Goal: Task Accomplishment & Management: Manage account settings

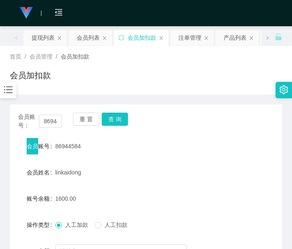
scroll to position [69, 0]
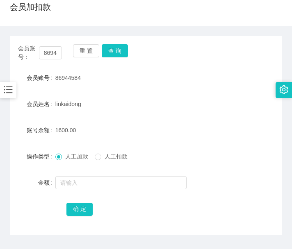
click at [26, 178] on div "金额" at bounding box center [33, 183] width 46 height 16
click at [47, 55] on input "86944584" at bounding box center [50, 52] width 23 height 13
paste input "Starkong"
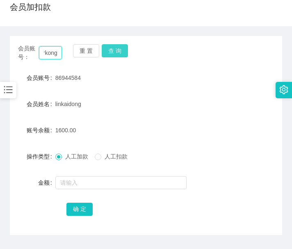
type input "Starkong"
click at [109, 53] on button "查 询" at bounding box center [115, 50] width 26 height 13
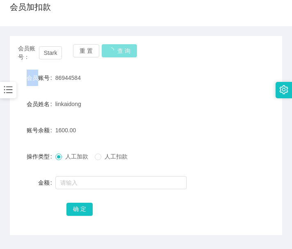
click at [109, 53] on div "重 置 查 询" at bounding box center [95, 52] width 44 height 17
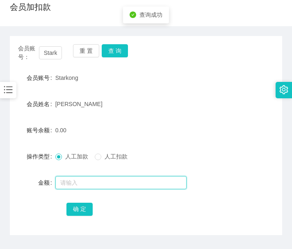
click at [80, 180] on input "text" at bounding box center [120, 182] width 131 height 13
type input "100"
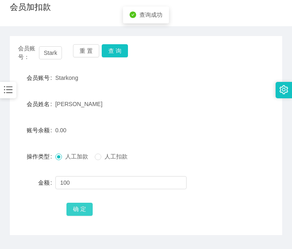
click at [86, 215] on button "确 定" at bounding box center [79, 209] width 26 height 13
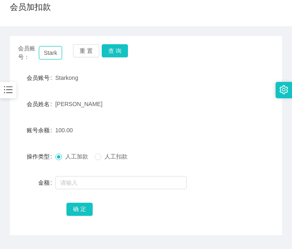
click at [50, 53] on input "Starkong" at bounding box center [50, 52] width 23 height 13
paste input "[PERSON_NAME]"
type input "[PERSON_NAME]"
click at [109, 50] on button "查 询" at bounding box center [115, 50] width 26 height 13
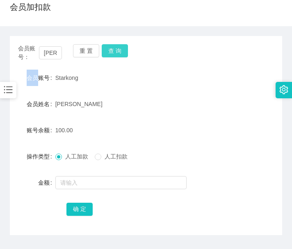
click at [109, 50] on div "重 置 查 询" at bounding box center [95, 52] width 44 height 17
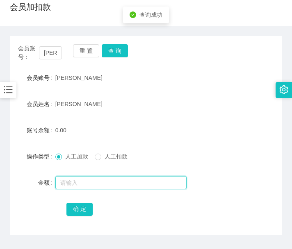
click at [62, 184] on input "text" at bounding box center [120, 182] width 131 height 13
type input "100"
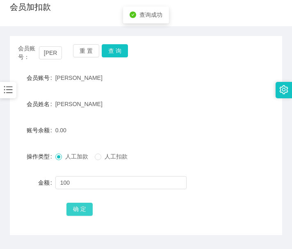
click at [80, 203] on button "确 定" at bounding box center [79, 209] width 26 height 13
click at [80, 203] on div "确 定" at bounding box center [145, 209] width 159 height 16
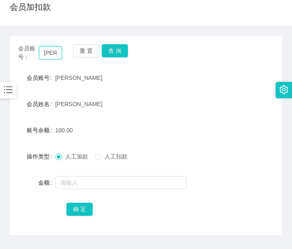
click at [48, 52] on input "[PERSON_NAME]" at bounding box center [50, 52] width 23 height 13
drag, startPoint x: 48, startPoint y: 52, endPoint x: 88, endPoint y: 56, distance: 40.0
click at [49, 52] on input "[PERSON_NAME]" at bounding box center [50, 52] width 23 height 13
paste input "85700378"
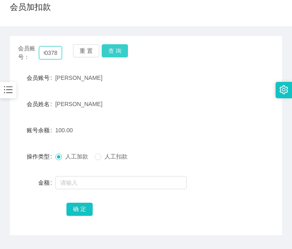
type input "85700378"
click at [118, 54] on button "查 询" at bounding box center [115, 50] width 26 height 13
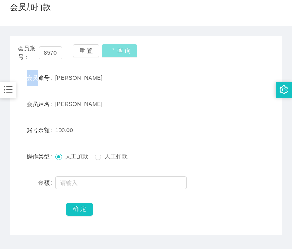
click at [118, 54] on div "会员账号： 85700378 重 置 查 询" at bounding box center [146, 52] width 272 height 17
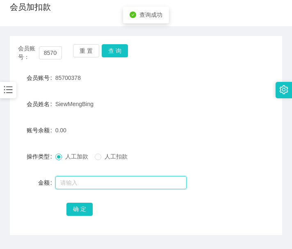
click at [93, 179] on input "text" at bounding box center [120, 182] width 131 height 13
type input "100"
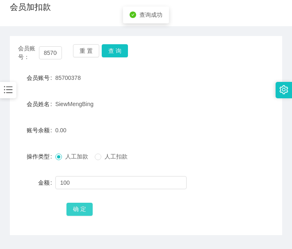
click at [86, 206] on button "确 定" at bounding box center [79, 209] width 26 height 13
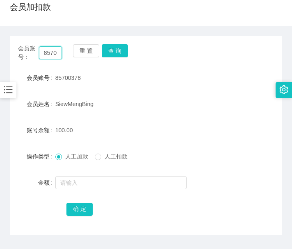
click at [53, 50] on input "85700378" at bounding box center [50, 52] width 23 height 13
drag, startPoint x: 53, startPoint y: 50, endPoint x: 91, endPoint y: 51, distance: 39.0
click at [53, 50] on input "85700378" at bounding box center [50, 52] width 23 height 13
paste input "[PERSON_NAME]"
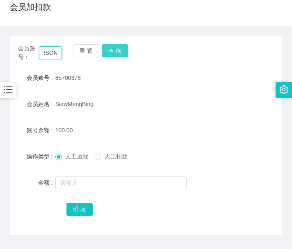
scroll to position [0, 0]
type input "[PERSON_NAME]"
click at [122, 54] on button "查 询" at bounding box center [115, 50] width 26 height 13
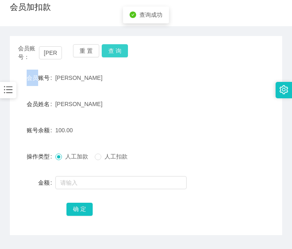
click at [122, 54] on div "会员账号： [PERSON_NAME] 重 置 查 询" at bounding box center [146, 52] width 272 height 17
click at [122, 54] on button "查 询" at bounding box center [115, 50] width 26 height 13
click at [50, 54] on input "[PERSON_NAME]" at bounding box center [50, 52] width 23 height 13
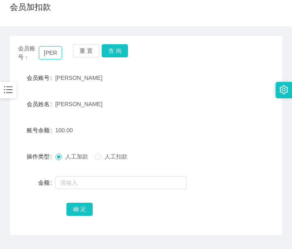
click at [50, 54] on input "[PERSON_NAME]" at bounding box center [50, 52] width 23 height 13
paste input "85700378"
click at [113, 48] on button "查 询" at bounding box center [115, 50] width 26 height 13
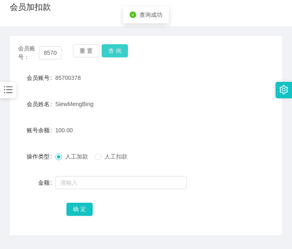
click at [113, 48] on button "查 询" at bounding box center [115, 50] width 26 height 13
click at [54, 52] on input "85700378" at bounding box center [50, 52] width 23 height 13
paste input "Starkong"
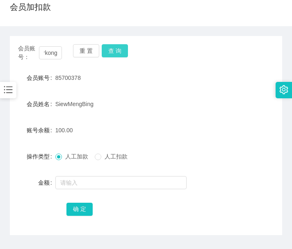
click at [116, 56] on button "查 询" at bounding box center [115, 50] width 26 height 13
click at [116, 56] on div "会员账号： Starkong 重 置 查 询" at bounding box center [146, 52] width 272 height 17
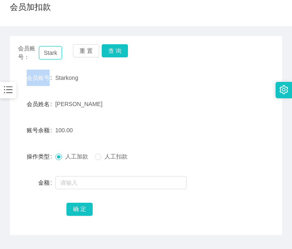
click at [51, 52] on input "Starkong" at bounding box center [50, 52] width 23 height 13
paste input "Yoyo888"
type input "Yoyo888"
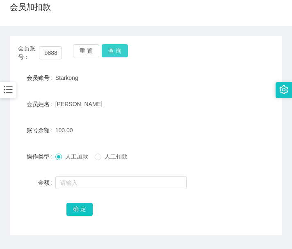
click at [110, 52] on button "查 询" at bounding box center [115, 50] width 26 height 13
click at [110, 52] on div "重 置 查 询" at bounding box center [95, 52] width 44 height 17
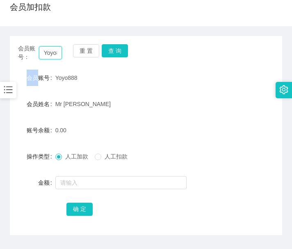
click at [42, 48] on input "Yoyo888" at bounding box center [50, 52] width 23 height 13
click at [121, 55] on button "查 询" at bounding box center [115, 50] width 26 height 13
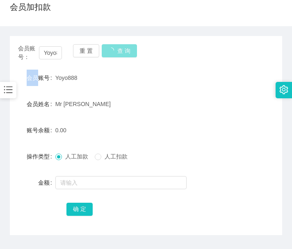
click at [121, 55] on div "会员账号： Yoyo888 重 置 查 询" at bounding box center [146, 52] width 272 height 17
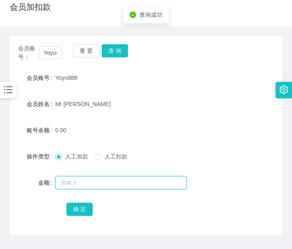
click at [89, 180] on input "text" at bounding box center [120, 182] width 131 height 13
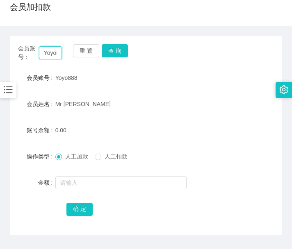
click at [45, 50] on input "Yoyo888" at bounding box center [50, 52] width 23 height 13
click at [124, 52] on button "查 询" at bounding box center [115, 50] width 26 height 13
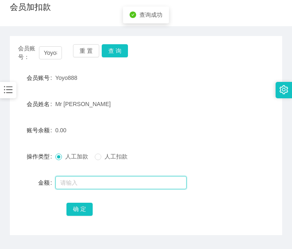
click at [83, 177] on input "text" at bounding box center [120, 182] width 131 height 13
type input "300"
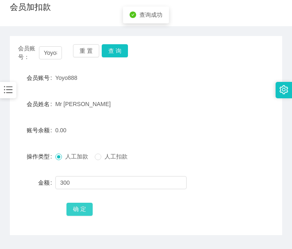
click at [82, 205] on button "确 定" at bounding box center [79, 209] width 26 height 13
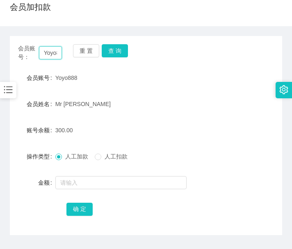
click at [47, 57] on input "Yoyo888" at bounding box center [50, 52] width 23 height 13
paste input "Starkong"
click at [116, 50] on button "查 询" at bounding box center [115, 50] width 26 height 13
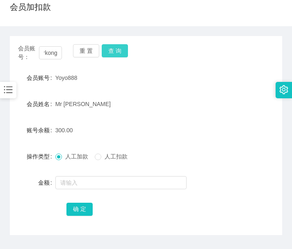
scroll to position [0, 0]
click at [116, 50] on div "会员账号： Starkong 重 置 查 询" at bounding box center [146, 52] width 272 height 17
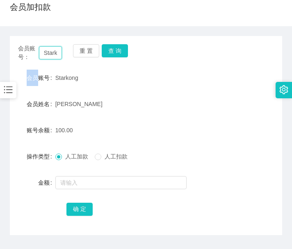
click at [53, 50] on input "Starkong" at bounding box center [50, 52] width 23 height 13
drag, startPoint x: 52, startPoint y: 50, endPoint x: 163, endPoint y: 64, distance: 112.0
click at [56, 49] on input "Starkong" at bounding box center [50, 52] width 23 height 13
paste input "TeeAlice"
click at [118, 50] on button "查 询" at bounding box center [115, 50] width 26 height 13
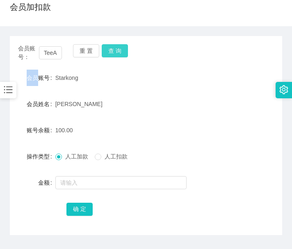
click at [118, 50] on div "会员账号： TeeAlice 重 置 查 询" at bounding box center [146, 52] width 272 height 17
copy span "Tee Lai Meng"
drag, startPoint x: 90, startPoint y: 105, endPoint x: 55, endPoint y: 105, distance: 34.9
click at [55, 105] on div "Tee Lai Meng" at bounding box center [134, 104] width 159 height 16
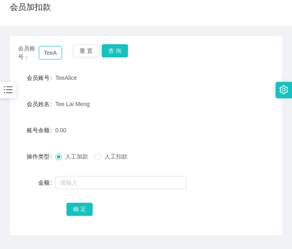
click at [54, 52] on input "TeeAlice" at bounding box center [50, 52] width 23 height 13
paste input "85700378"
type input "85700378"
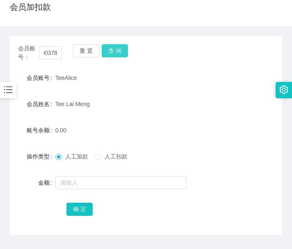
click at [124, 50] on button "查 询" at bounding box center [115, 50] width 26 height 13
click at [124, 50] on div "会员账号： 85700378 重 置 查 询" at bounding box center [146, 52] width 272 height 17
click at [110, 158] on span "人工扣款" at bounding box center [116, 156] width 30 height 7
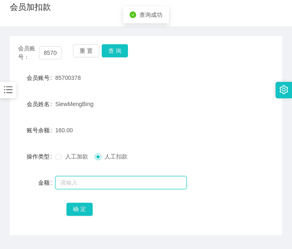
click at [107, 180] on input "text" at bounding box center [120, 182] width 131 height 13
type input "30"
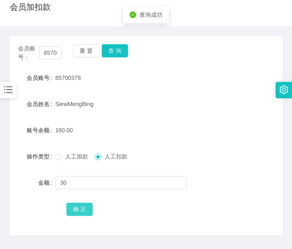
click at [90, 209] on button "确 定" at bounding box center [79, 209] width 26 height 13
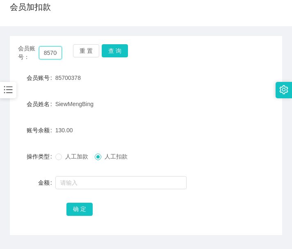
click at [46, 52] on input "85700378" at bounding box center [50, 52] width 23 height 13
drag, startPoint x: 46, startPoint y: 52, endPoint x: 69, endPoint y: 52, distance: 22.6
click at [48, 52] on input "85700378" at bounding box center [50, 52] width 23 height 13
paste input "Starkong"
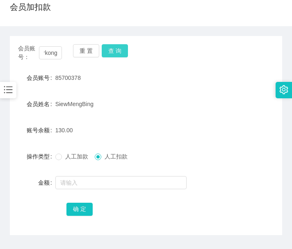
click at [121, 50] on button "查 询" at bounding box center [115, 50] width 26 height 13
click at [121, 50] on div "会员账号： Starkong 重 置 查 询" at bounding box center [146, 52] width 272 height 17
click at [67, 159] on span "人工加款" at bounding box center [77, 156] width 30 height 7
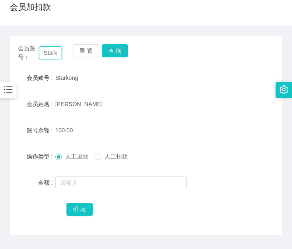
click at [52, 55] on input "Starkong" at bounding box center [50, 52] width 23 height 13
paste input "Yoyo888"
click at [107, 52] on button "查 询" at bounding box center [115, 50] width 26 height 13
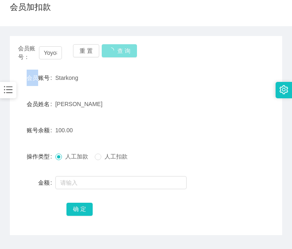
drag, startPoint x: 107, startPoint y: 52, endPoint x: 123, endPoint y: 55, distance: 15.5
click at [107, 52] on div "重 置 查 询" at bounding box center [95, 52] width 44 height 17
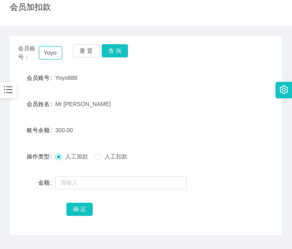
click at [53, 53] on input "Yoyo888" at bounding box center [50, 52] width 23 height 13
paste input "[PERSON_NAME]"
type input "[PERSON_NAME]"
click at [116, 48] on button "查 询" at bounding box center [115, 50] width 26 height 13
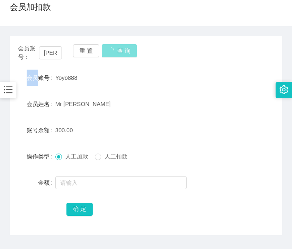
click at [116, 48] on div "会员账号： [PERSON_NAME] 重 置 查 询" at bounding box center [146, 52] width 272 height 17
click at [63, 88] on form "会员账号 Jessi 会员姓名 [PERSON_NAME] 账号余额 100.00 操作类型 人工加款 人工扣款 金额 确 定" at bounding box center [146, 144] width 272 height 148
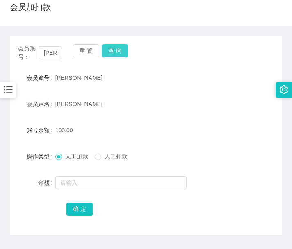
click at [117, 53] on button "查 询" at bounding box center [115, 50] width 26 height 13
click at [117, 53] on button "查 询" at bounding box center [119, 50] width 35 height 13
drag, startPoint x: 117, startPoint y: 53, endPoint x: 290, endPoint y: 4, distance: 179.5
click at [121, 53] on button "查 询" at bounding box center [115, 50] width 26 height 13
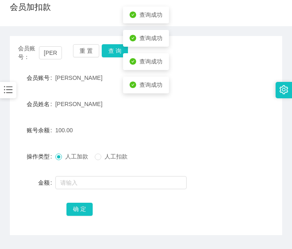
click at [84, 98] on div "[PERSON_NAME]" at bounding box center [134, 104] width 159 height 16
click at [107, 59] on div "重 置 查 询" at bounding box center [95, 52] width 44 height 17
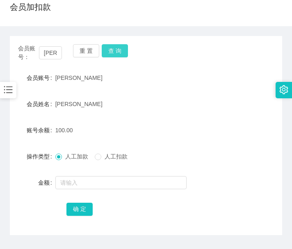
click at [108, 57] on button "查 询" at bounding box center [115, 50] width 26 height 13
click at [45, 69] on div "会员账号： [PERSON_NAME] 重 置 查 询 会员账号 Jessi 会员姓名 [PERSON_NAME] 账号余额 100.00 操作类型 人工加款…" at bounding box center [146, 135] width 272 height 199
click at [48, 57] on input "[PERSON_NAME]" at bounding box center [50, 52] width 23 height 13
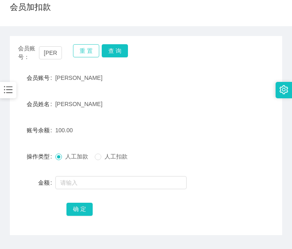
click at [88, 55] on button "重 置" at bounding box center [86, 50] width 26 height 13
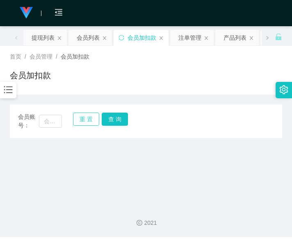
click at [88, 55] on span "会员加扣款" at bounding box center [75, 56] width 29 height 7
click at [50, 123] on input "text" at bounding box center [50, 121] width 23 height 13
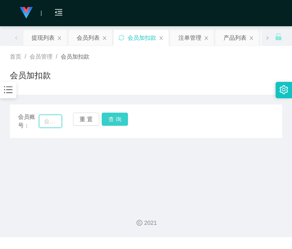
paste input "[PERSON_NAME]"
type input "[PERSON_NAME]"
click at [113, 120] on button "查 询" at bounding box center [115, 119] width 26 height 13
click at [113, 120] on div "重 置 查 询" at bounding box center [95, 121] width 44 height 17
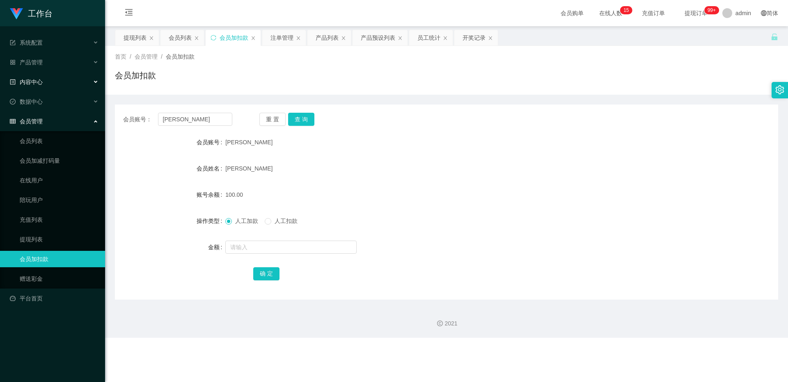
click at [71, 83] on div "内容中心" at bounding box center [52, 82] width 105 height 16
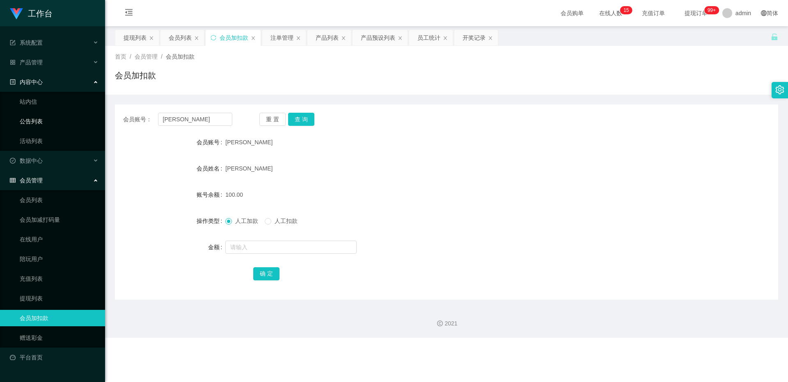
click at [57, 130] on link "公告列表" at bounding box center [59, 121] width 79 height 16
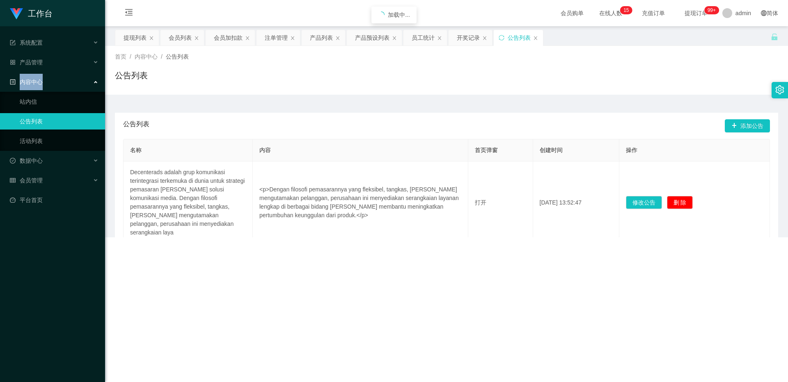
click at [55, 72] on ul "系统配置 产品管理 内容中心 站内信 公告列表 活动列表 数据中心 会员管理 会员列表 会员加减打码量 在线用户 陪玩用户 充值列表 提现列表 会员加扣款 赠…" at bounding box center [52, 121] width 105 height 190
click at [55, 59] on div "产品管理" at bounding box center [52, 62] width 105 height 16
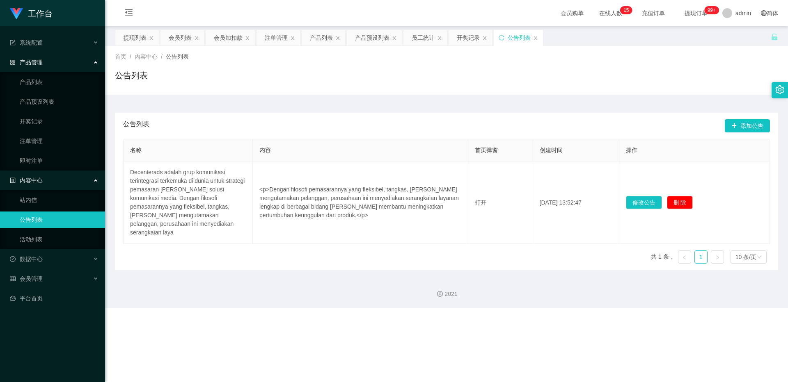
click at [55, 132] on ul "产品列表 产品预设列表 开奖记录 注单管理 即时注单" at bounding box center [52, 121] width 105 height 98
click at [55, 139] on link "注单管理" at bounding box center [59, 141] width 79 height 16
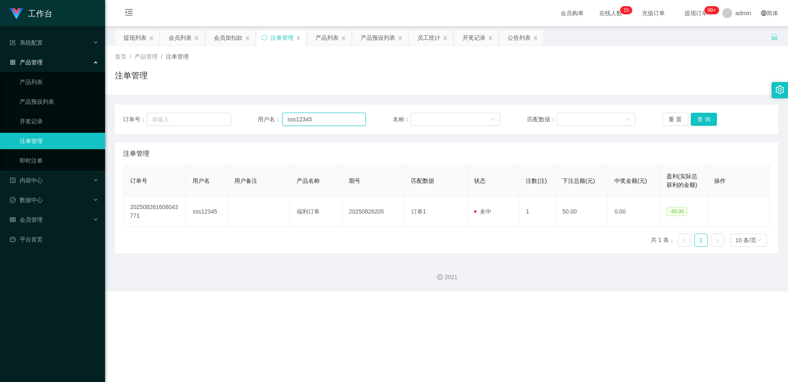
click at [292, 114] on input "sss12345" at bounding box center [323, 119] width 83 height 13
click at [292, 117] on input "sss12345" at bounding box center [323, 119] width 83 height 13
paste input "[PERSON_NAME]"
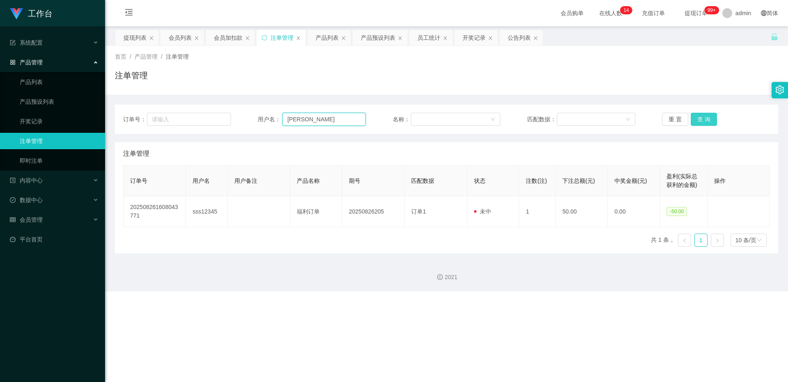
type input "[PERSON_NAME]"
click at [292, 123] on button "查 询" at bounding box center [703, 119] width 26 height 13
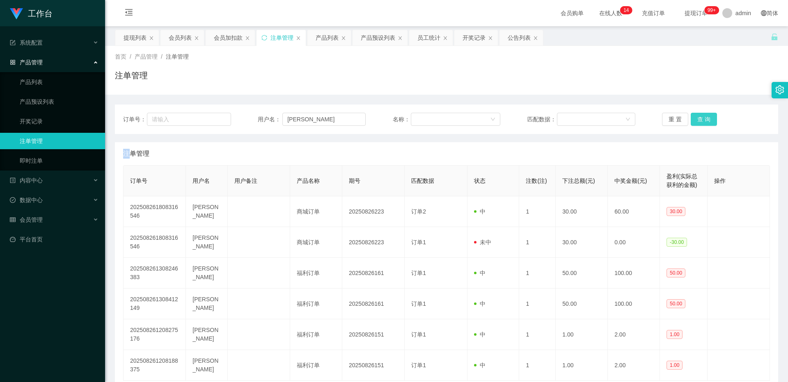
click at [292, 123] on div "重 置 查 询" at bounding box center [716, 119] width 108 height 13
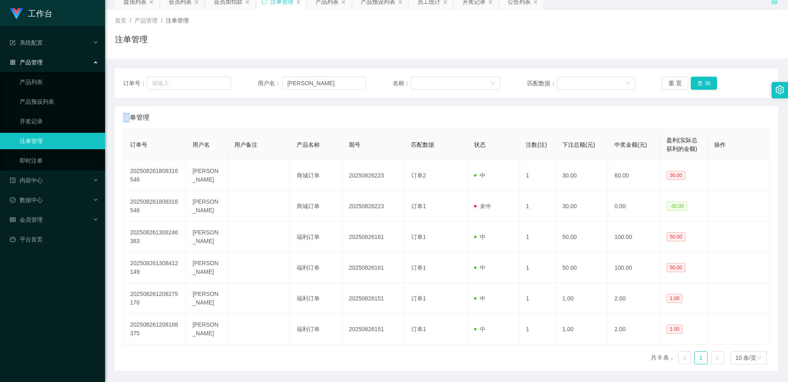
scroll to position [63, 0]
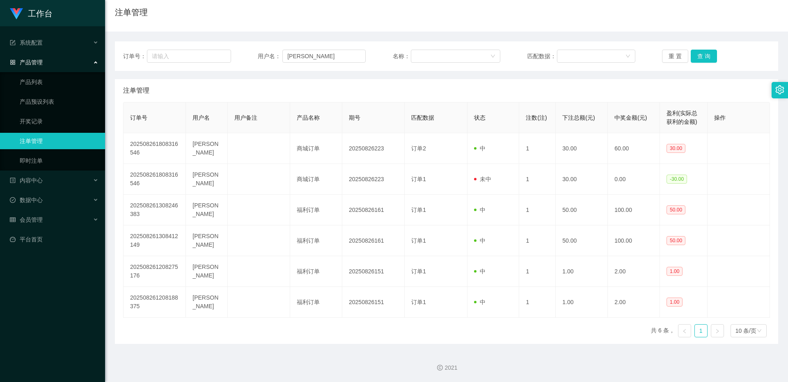
click at [54, 62] on div "产品管理" at bounding box center [52, 62] width 105 height 16
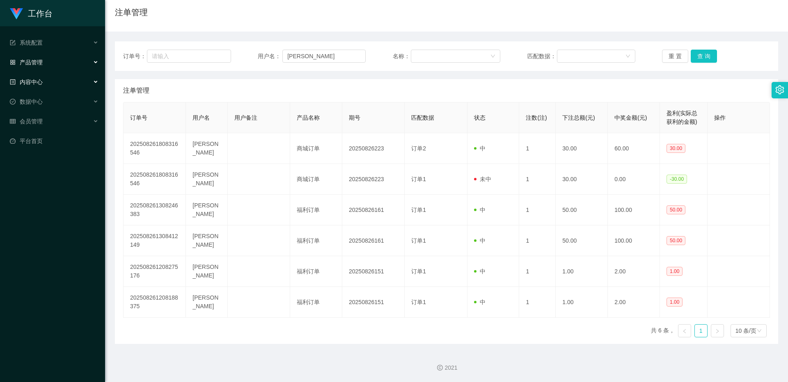
click at [56, 80] on div "内容中心" at bounding box center [52, 82] width 105 height 16
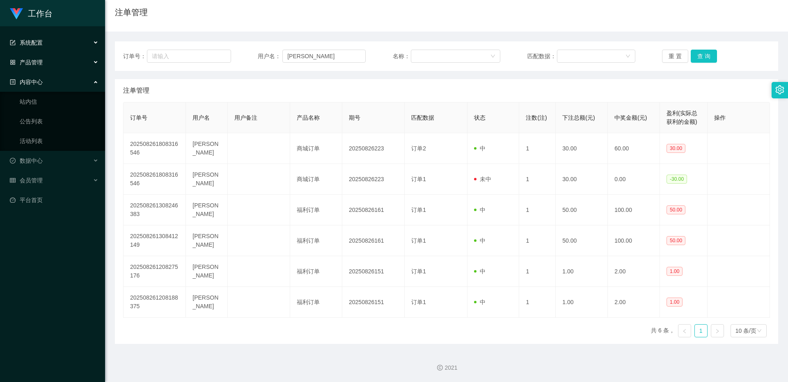
drag, startPoint x: 65, startPoint y: 46, endPoint x: 48, endPoint y: 71, distance: 29.7
click at [63, 48] on div "系统配置" at bounding box center [52, 42] width 105 height 16
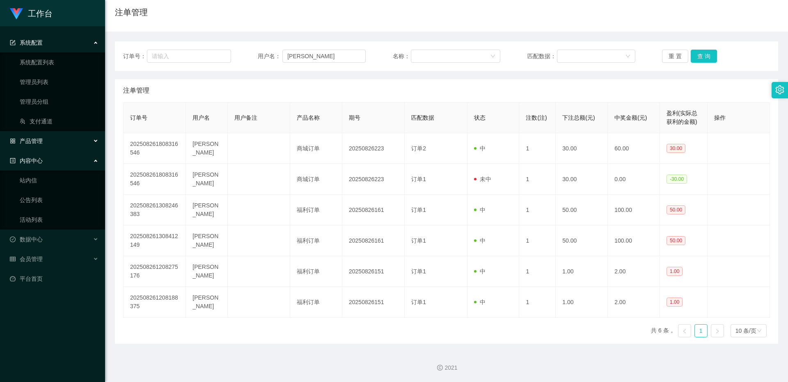
click at [34, 160] on span "内容中心" at bounding box center [26, 161] width 33 height 7
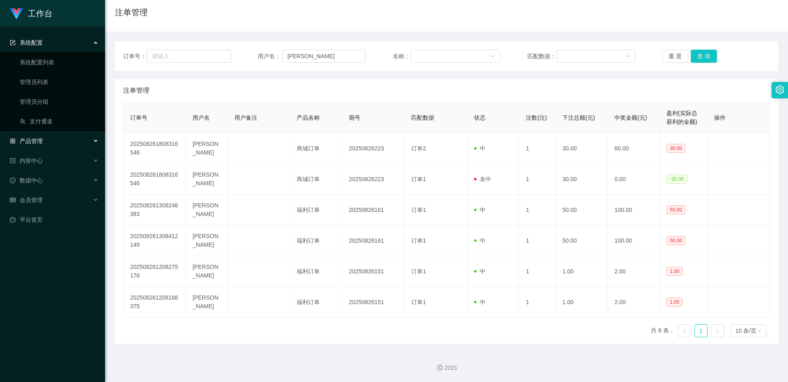
click at [44, 147] on div "产品管理" at bounding box center [52, 141] width 105 height 16
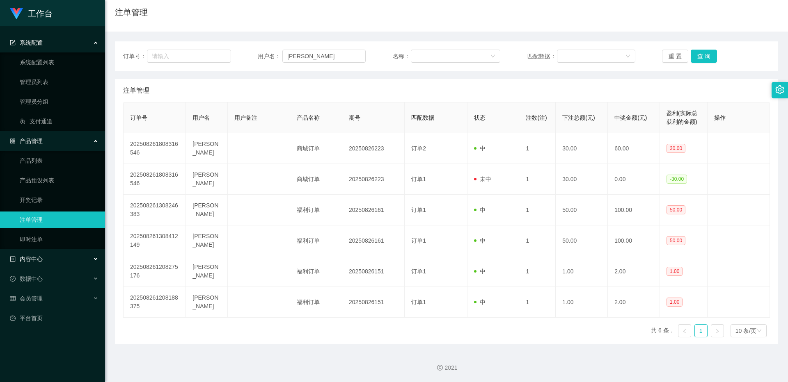
click at [53, 249] on div "内容中心" at bounding box center [52, 259] width 105 height 16
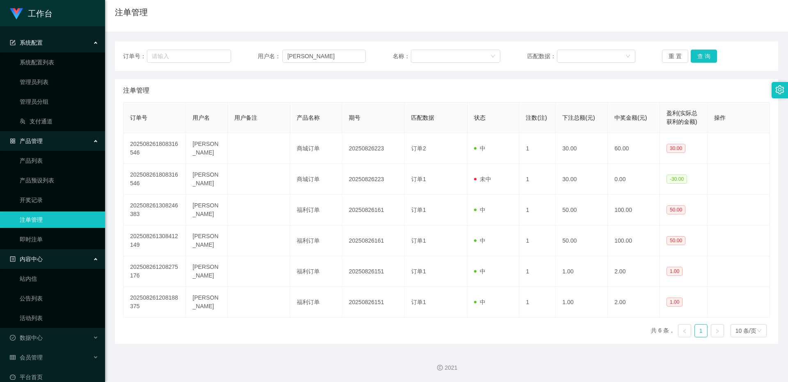
click at [31, 249] on ul "系统配置 系统配置列表 管理员列表 管理员分组 支付通道 产品管理 产品列表 产品预设列表 开奖记录 注单管理 即时注单 内容中心 站内信 公告列表 活动列表…" at bounding box center [52, 210] width 105 height 368
click at [32, 249] on span "会员管理" at bounding box center [26, 357] width 33 height 7
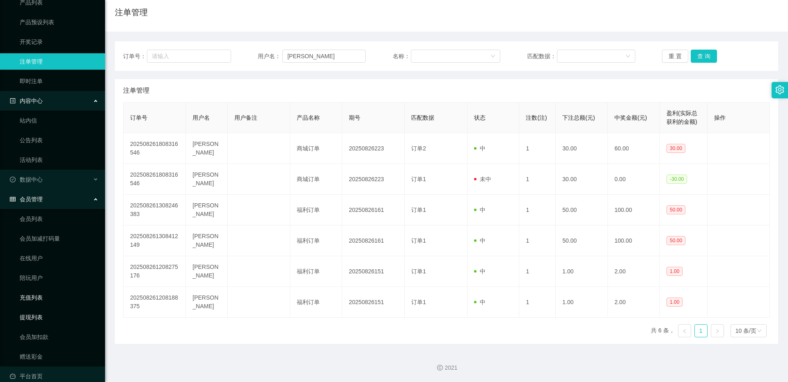
scroll to position [169, 0]
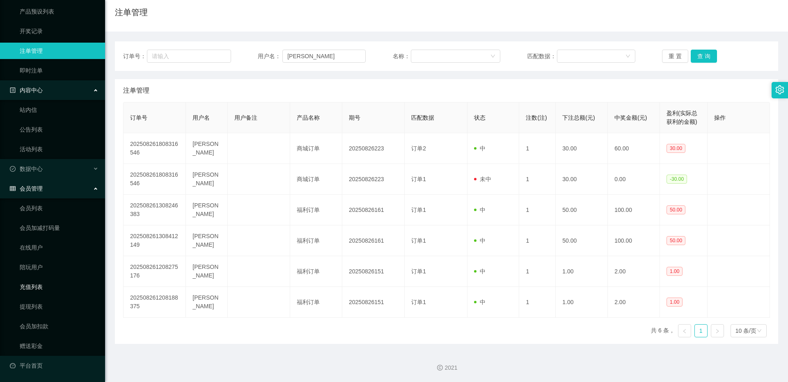
click at [45, 249] on link "充值列表" at bounding box center [59, 287] width 79 height 16
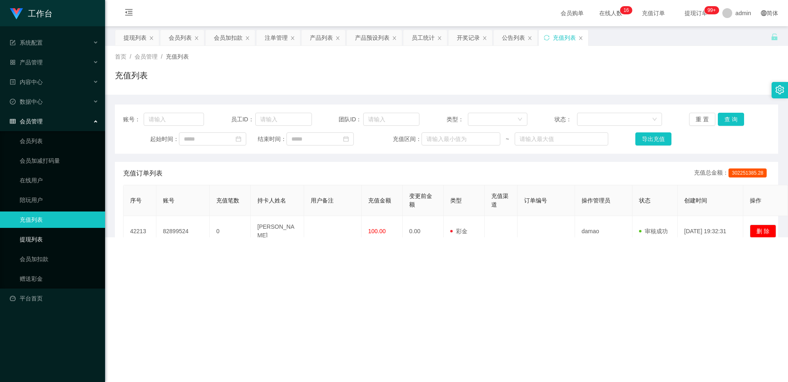
click at [39, 249] on ul "系统配置 系统配置列表 管理员列表 管理员分组 支付通道 产品管理 产品列表 产品预设列表 开奖记录 注单管理 即时注单 内容中心 站内信 公告列表 活动列表…" at bounding box center [52, 170] width 105 height 289
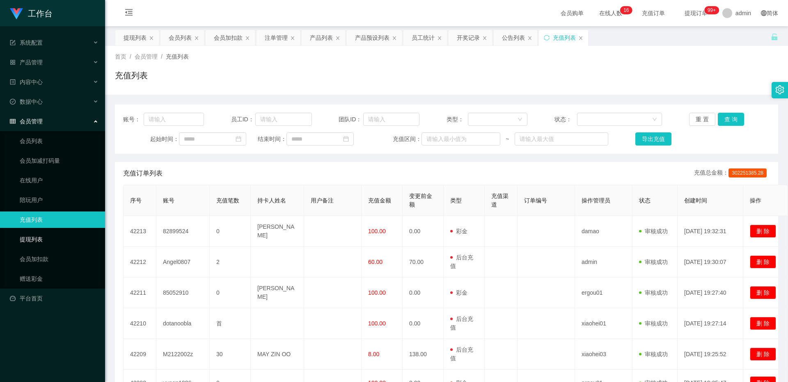
click at [56, 241] on link "提现列表" at bounding box center [59, 239] width 79 height 16
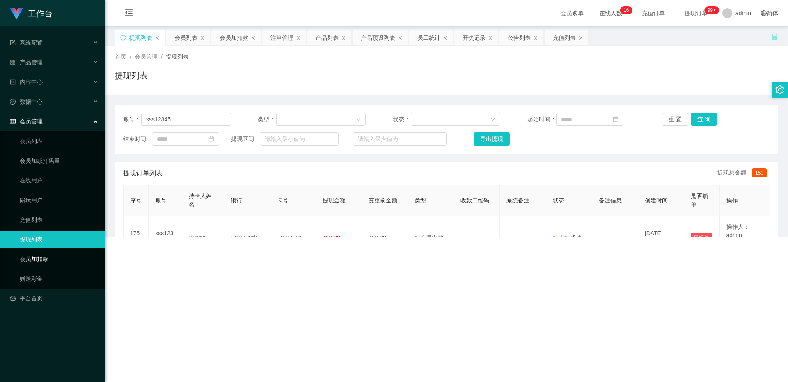
click at [58, 249] on link "会员加扣款" at bounding box center [59, 259] width 79 height 16
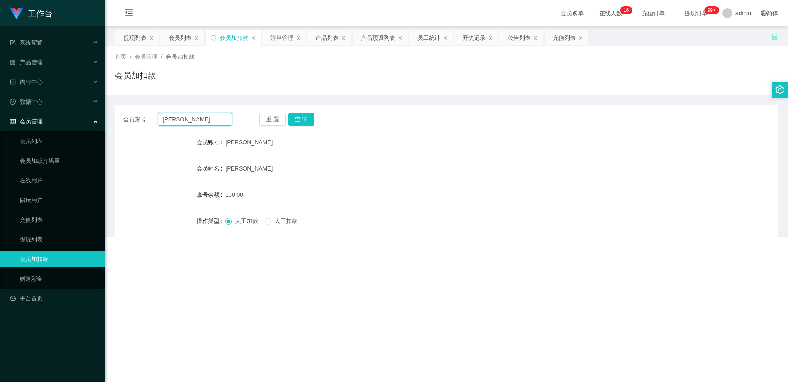
click at [178, 119] on input "[PERSON_NAME]" at bounding box center [195, 119] width 74 height 13
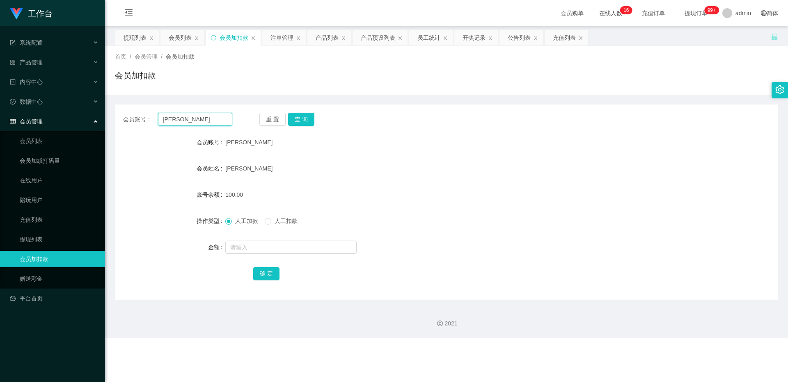
click at [178, 119] on input "[PERSON_NAME]" at bounding box center [195, 119] width 74 height 13
click at [292, 117] on button "查 询" at bounding box center [301, 119] width 26 height 13
click at [292, 117] on div "重 置 查 询" at bounding box center [313, 119] width 109 height 13
click at [292, 117] on button "查 询" at bounding box center [301, 119] width 26 height 13
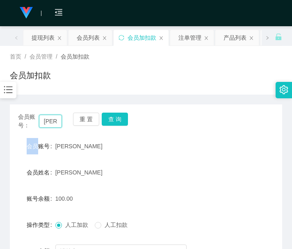
click at [49, 119] on input "[PERSON_NAME]" at bounding box center [50, 121] width 23 height 13
paste input "85700378"
type input "85700378"
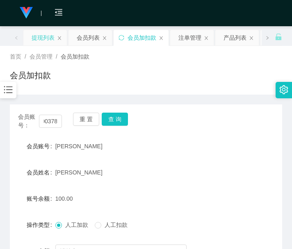
click at [45, 39] on div "提现列表" at bounding box center [43, 38] width 23 height 16
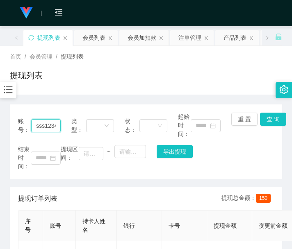
click at [51, 130] on input "sss12345" at bounding box center [46, 125] width 30 height 13
paste input "85700378"
click at [283, 119] on main "关闭左侧 关闭右侧 关闭其它 刷新页面 提现列表 会员列表 会员加扣款 注单管理 产品列表 产品预设列表 员工统计 开奖记录 公告列表 充值列表 首页 / 会…" at bounding box center [146, 168] width 292 height 285
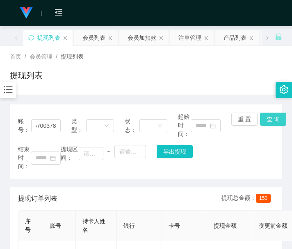
scroll to position [0, 0]
click at [262, 123] on button "查 询" at bounding box center [273, 119] width 26 height 13
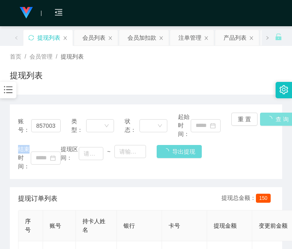
click at [262, 123] on div "重 置 查 询" at bounding box center [252, 126] width 43 height 26
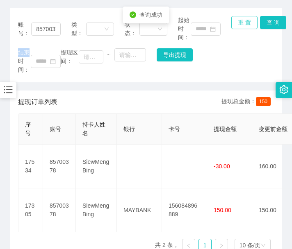
scroll to position [137, 0]
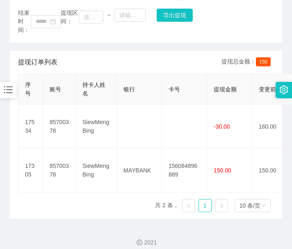
click at [64, 47] on div "账号： 85700378 类型： 状态： 起始时间： 重 置 查 询 结束时间： 提现区间： ~ 导出提现 提现订单列表 提现总金额： 150 序号 账号 持…" at bounding box center [146, 93] width 272 height 251
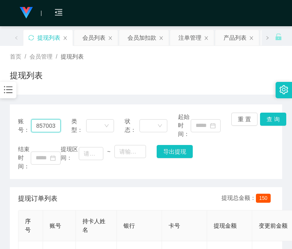
click at [48, 130] on input "85700378" at bounding box center [46, 125] width 30 height 13
paste input "[PERSON_NAME]"
type input "[PERSON_NAME]"
click at [271, 118] on button "查 询" at bounding box center [273, 119] width 26 height 13
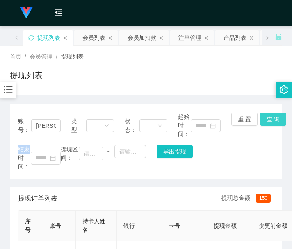
click at [271, 118] on div "账号： Jessi 类型： 状态： 起始时间： 重 置 查 询 结束时间： 提现区间： ~ 导出提现" at bounding box center [146, 142] width 272 height 75
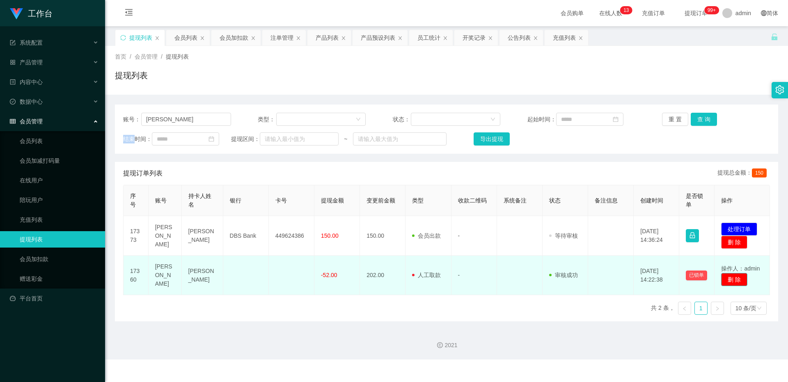
click at [292, 249] on button "删 除" at bounding box center [734, 279] width 26 height 13
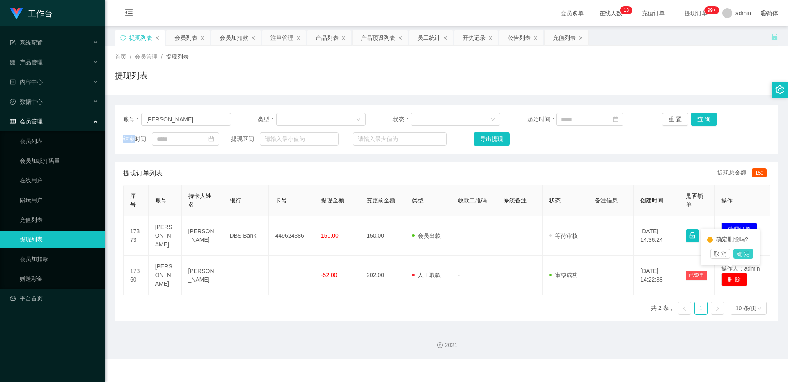
click at [292, 249] on button "确 定" at bounding box center [743, 254] width 20 height 10
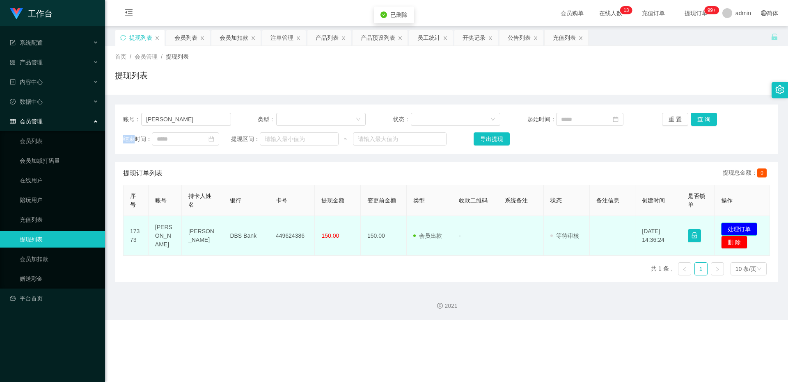
click at [292, 228] on button "处理订单" at bounding box center [739, 229] width 36 height 13
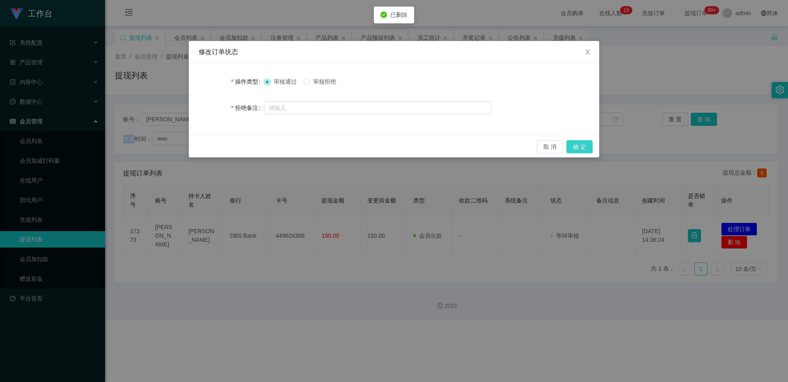
click at [292, 146] on button "确 定" at bounding box center [579, 146] width 26 height 13
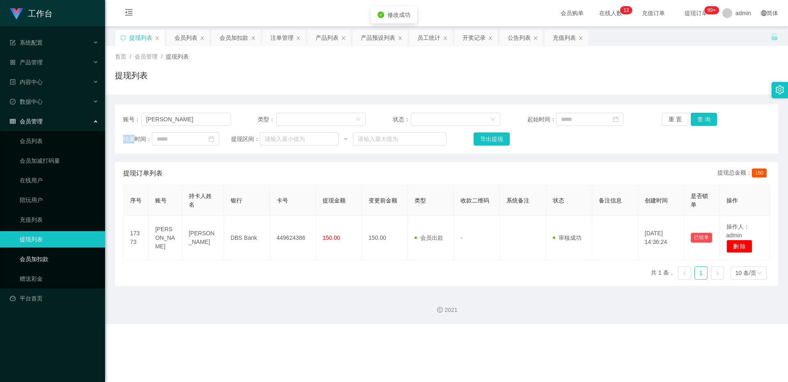
click at [33, 249] on link "会员加扣款" at bounding box center [59, 259] width 79 height 16
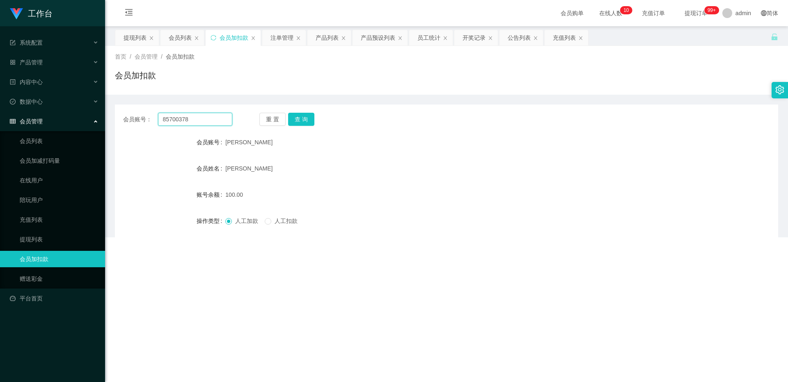
click at [186, 119] on input "85700378" at bounding box center [195, 119] width 74 height 13
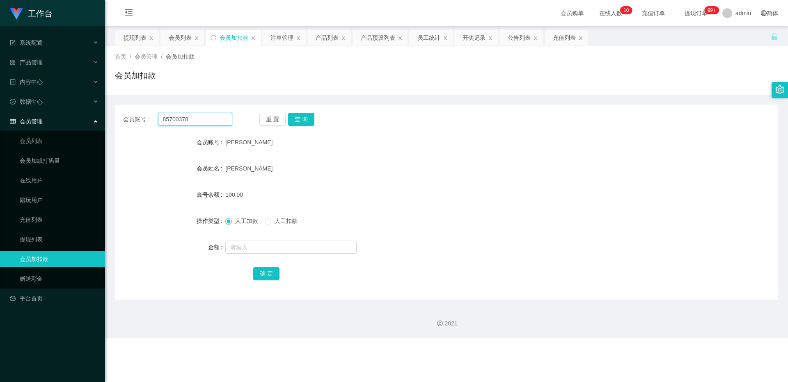
click at [186, 119] on input "85700378" at bounding box center [195, 119] width 74 height 13
paste input "[PERSON_NAME]"
type input "[PERSON_NAME]"
click at [292, 121] on button "查 询" at bounding box center [301, 119] width 26 height 13
click at [292, 121] on div "重 置 查 询" at bounding box center [313, 119] width 109 height 13
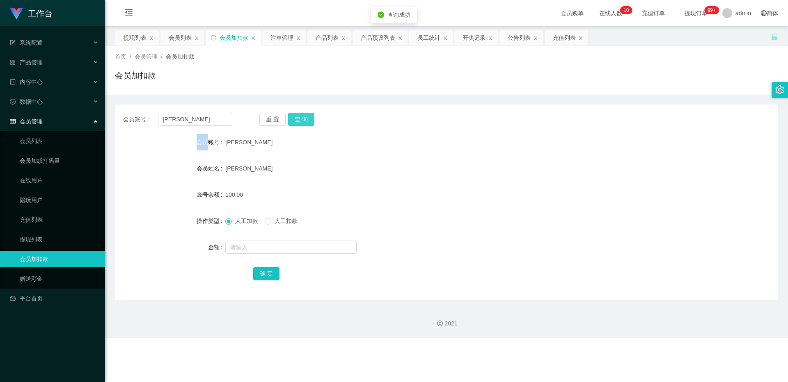
click at [292, 121] on button "查 询" at bounding box center [301, 119] width 26 height 13
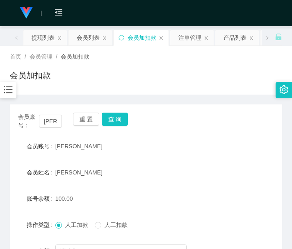
click at [81, 81] on div "会员加扣款" at bounding box center [146, 78] width 272 height 19
click at [116, 119] on button "查 询" at bounding box center [115, 119] width 26 height 13
click at [116, 118] on div "会员账号： [PERSON_NAME] 重 置 查 询" at bounding box center [146, 121] width 272 height 17
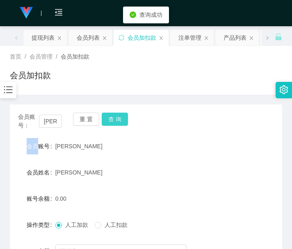
click at [115, 118] on button "查 询" at bounding box center [115, 119] width 26 height 13
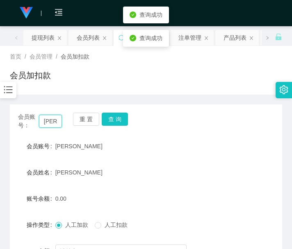
click at [54, 118] on input "[PERSON_NAME]" at bounding box center [50, 121] width 23 height 13
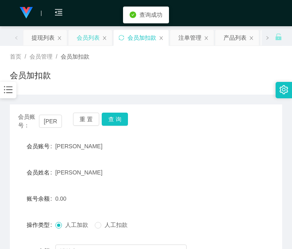
click at [91, 42] on div "会员列表" at bounding box center [88, 38] width 23 height 16
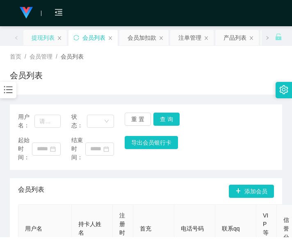
click at [47, 41] on div "提现列表" at bounding box center [43, 38] width 23 height 16
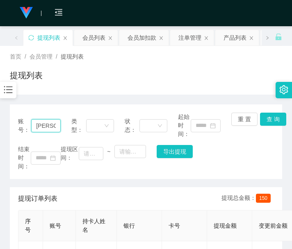
click at [46, 126] on input "[PERSON_NAME]" at bounding box center [46, 125] width 30 height 13
click at [272, 121] on button "查 询" at bounding box center [273, 119] width 26 height 13
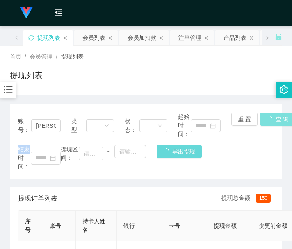
click at [270, 122] on div "账号： Jessi 类型： 状态： 起始时间： 重 置 查 询 结束时间： 提现区间： ~ 导出提现" at bounding box center [146, 142] width 272 height 75
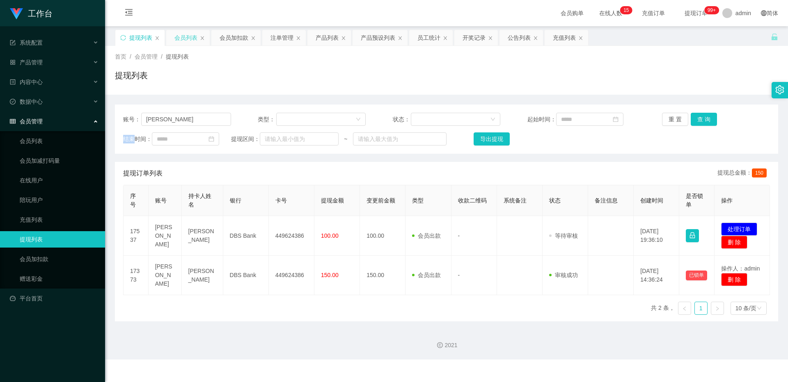
click at [188, 44] on div "会员列表" at bounding box center [185, 38] width 23 height 16
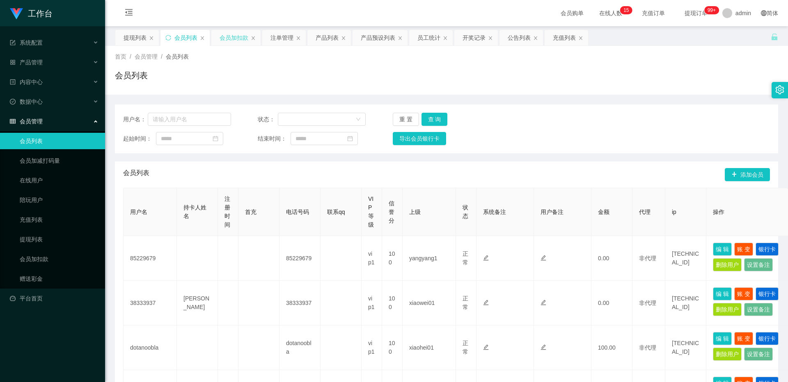
click at [241, 37] on div "会员加扣款" at bounding box center [233, 38] width 29 height 16
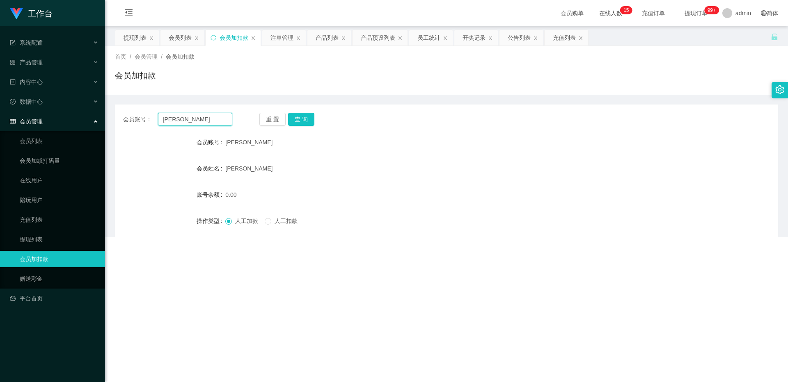
click at [212, 123] on input "[PERSON_NAME]" at bounding box center [195, 119] width 74 height 13
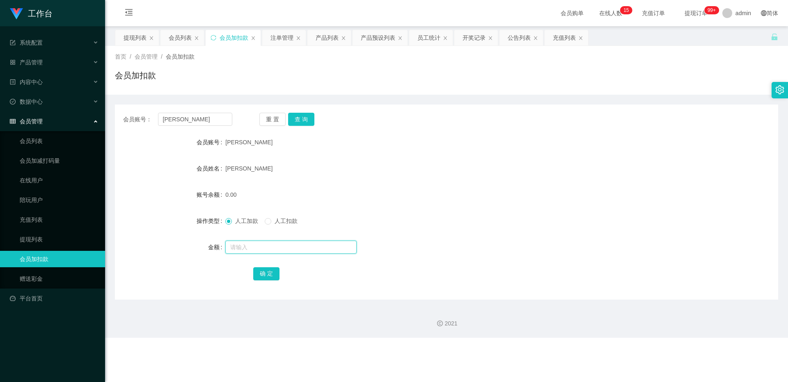
drag, startPoint x: 290, startPoint y: 243, endPoint x: 285, endPoint y: 229, distance: 14.9
click at [290, 244] on input "text" at bounding box center [290, 247] width 131 height 13
type input "30"
click at [276, 249] on button "确 定" at bounding box center [266, 273] width 26 height 13
click at [135, 38] on div "提现列表" at bounding box center [134, 38] width 23 height 16
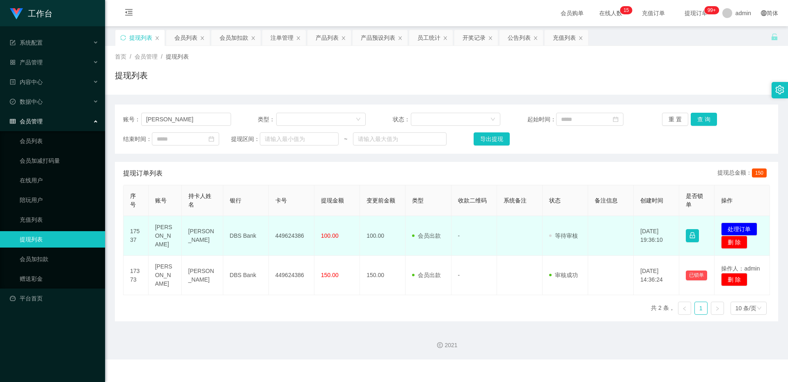
click at [290, 222] on td "449624386" at bounding box center [292, 236] width 46 height 40
copy td "449624386"
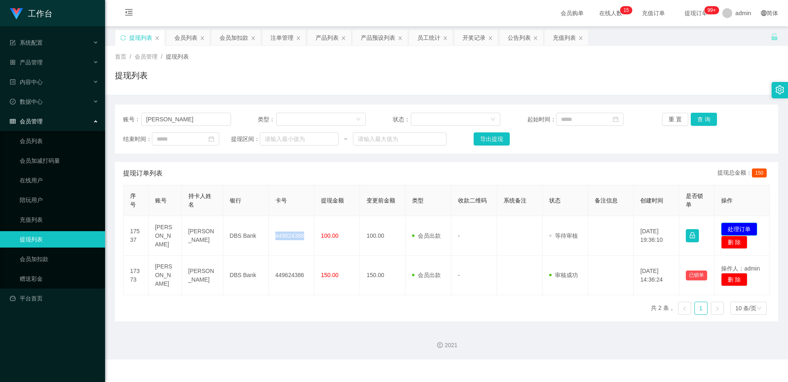
drag, startPoint x: 741, startPoint y: 226, endPoint x: 724, endPoint y: 220, distance: 17.4
click at [292, 225] on button "处理订单" at bounding box center [739, 229] width 36 height 13
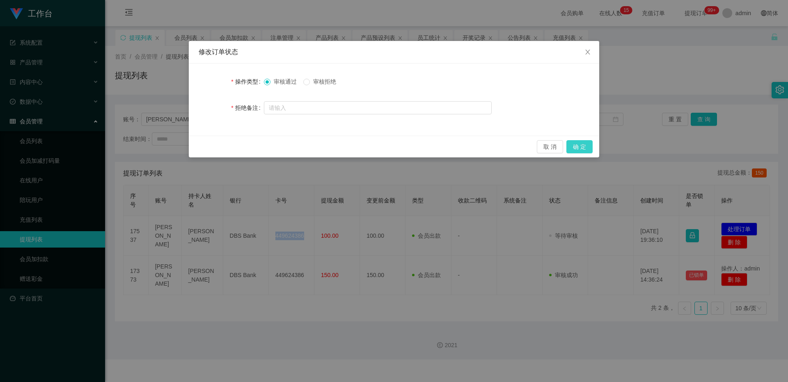
click at [292, 146] on button "确 定" at bounding box center [579, 146] width 26 height 13
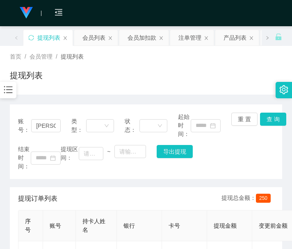
drag, startPoint x: 62, startPoint y: 84, endPoint x: 96, endPoint y: 61, distance: 41.1
click at [62, 84] on div "提现列表" at bounding box center [146, 78] width 272 height 19
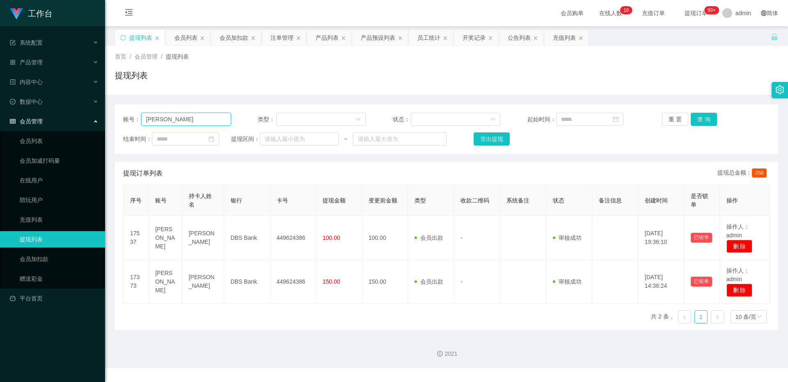
click at [182, 119] on input "[PERSON_NAME]" at bounding box center [186, 119] width 90 height 13
paste input "85700378"
type input "85700378"
drag, startPoint x: 716, startPoint y: 120, endPoint x: 708, endPoint y: 120, distance: 7.8
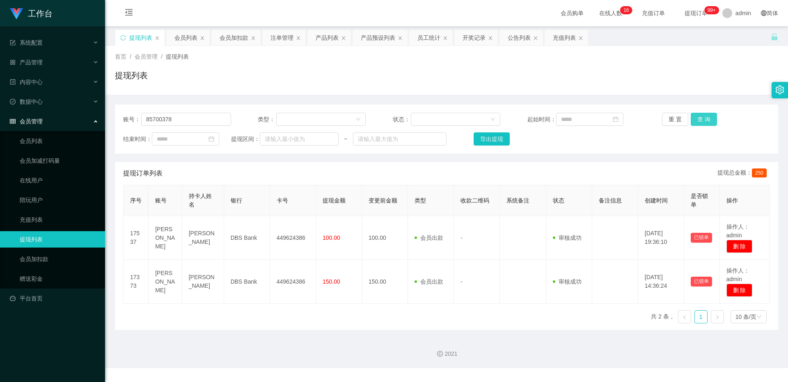
click at [292, 120] on div "重 置 查 询" at bounding box center [716, 119] width 108 height 13
click at [292, 120] on button "查 询" at bounding box center [703, 119] width 26 height 13
click at [292, 120] on div "重 置 查 询" at bounding box center [716, 119] width 108 height 13
click at [191, 39] on div "会员列表" at bounding box center [185, 38] width 23 height 16
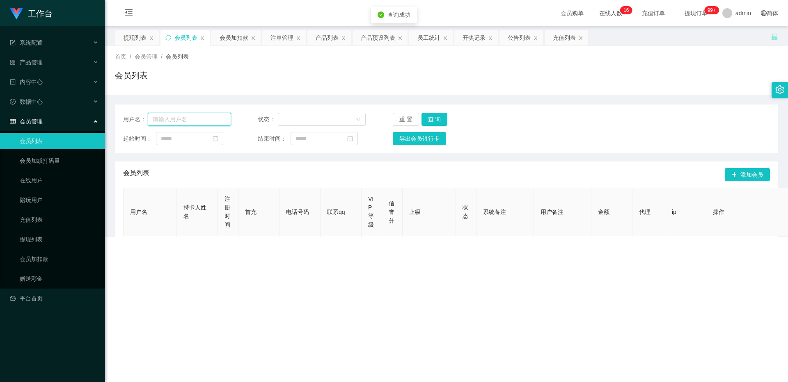
click at [198, 120] on input "text" at bounding box center [189, 119] width 83 height 13
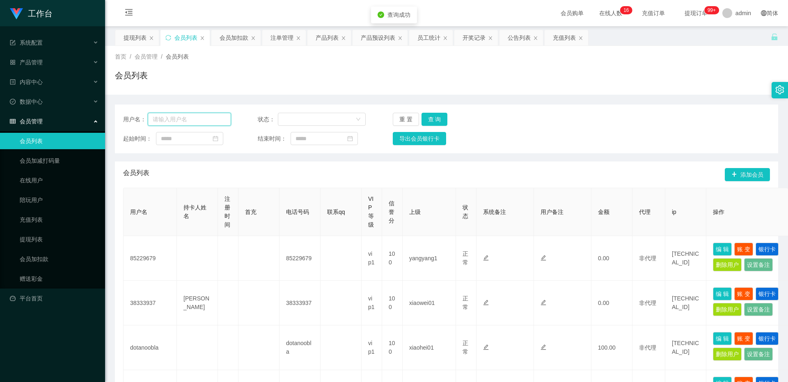
click at [198, 120] on input "text" at bounding box center [189, 119] width 83 height 13
paste input "85700378"
type input "85700378"
click at [292, 121] on button "查 询" at bounding box center [434, 119] width 26 height 13
click at [292, 121] on div "重 置 查 询" at bounding box center [447, 119] width 108 height 13
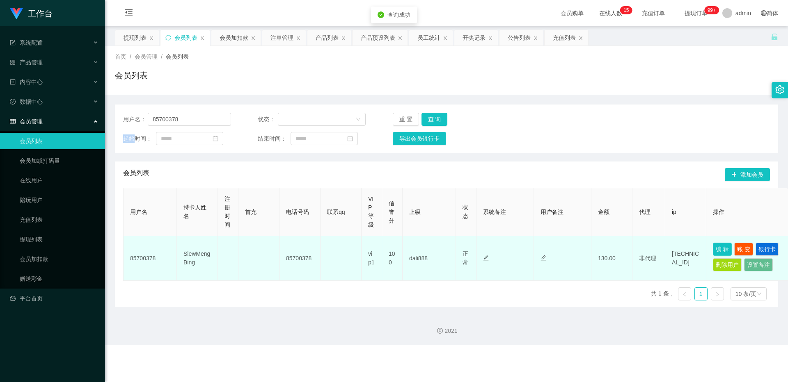
click at [292, 249] on button "编 辑" at bounding box center [722, 249] width 19 height 13
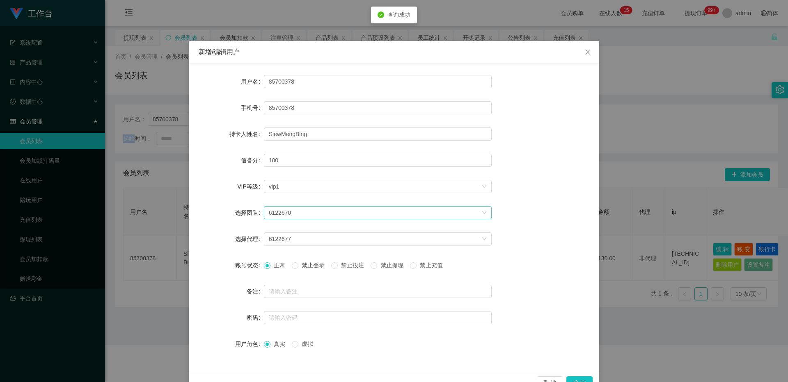
click at [292, 209] on div "6122670" at bounding box center [375, 213] width 212 height 12
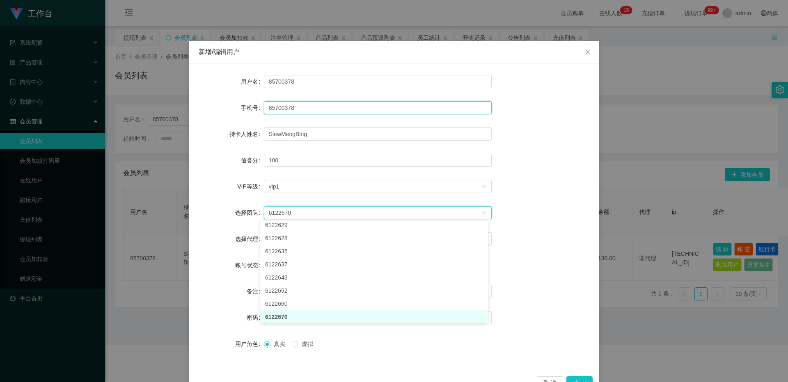
click at [292, 106] on input "85700378" at bounding box center [378, 107] width 228 height 13
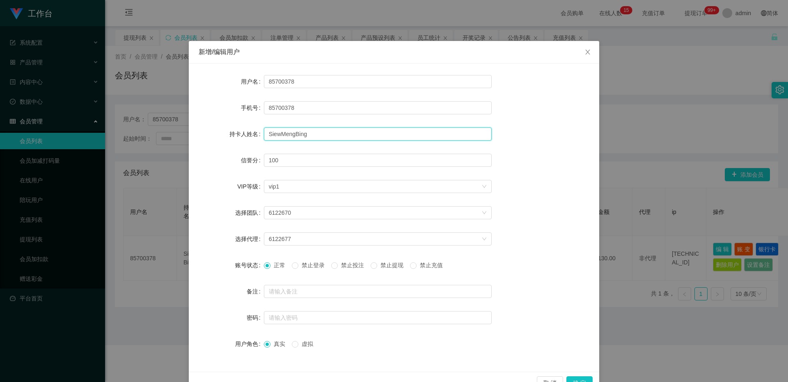
click at [292, 128] on input "SiewMengBing" at bounding box center [378, 134] width 228 height 13
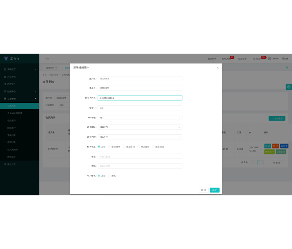
scroll to position [21, 0]
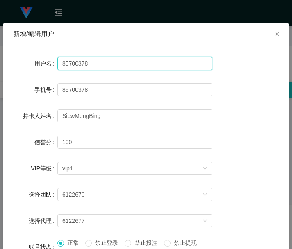
click at [74, 66] on input "85700378" at bounding box center [134, 63] width 155 height 13
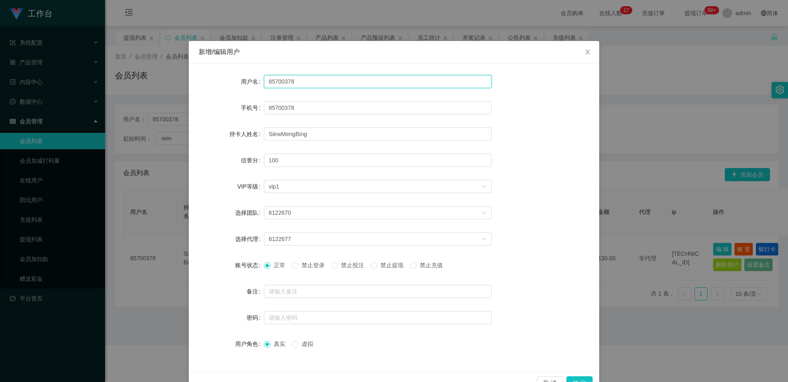
drag, startPoint x: 295, startPoint y: 84, endPoint x: 233, endPoint y: 83, distance: 61.9
click at [233, 83] on div "用户名 85700378" at bounding box center [394, 81] width 391 height 16
click at [171, 98] on div "新增/编辑用户 用户名 85700378 手机号 85700378 持卡人姓名 SiewMengBing 信誉分 100 VIP等级 选择VIP等级 vip1…" at bounding box center [394, 191] width 788 height 382
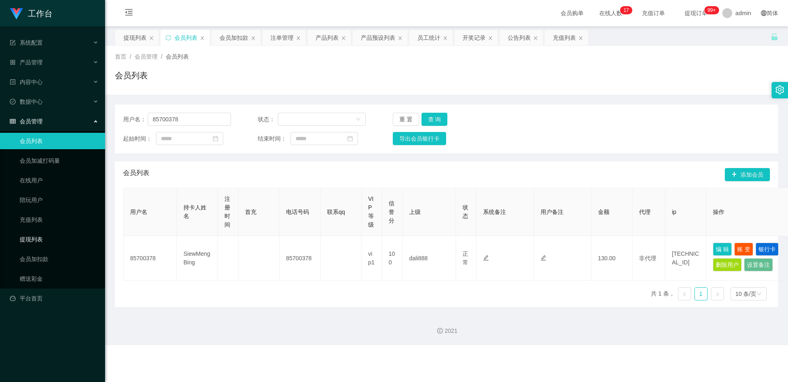
click at [47, 234] on link "提现列表" at bounding box center [59, 239] width 79 height 16
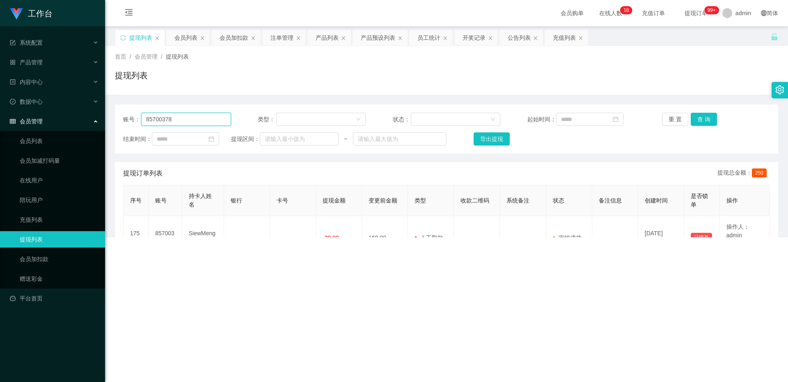
click at [199, 120] on input "85700378" at bounding box center [186, 119] width 90 height 13
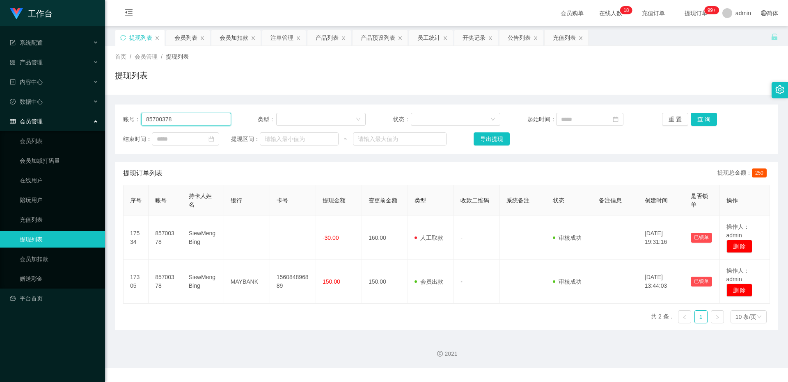
click at [199, 120] on input "85700378" at bounding box center [186, 119] width 90 height 13
click at [292, 121] on button "查 询" at bounding box center [703, 119] width 26 height 13
drag, startPoint x: 695, startPoint y: 121, endPoint x: 685, endPoint y: 120, distance: 9.9
click at [292, 121] on div "重 置 查 询" at bounding box center [716, 119] width 108 height 13
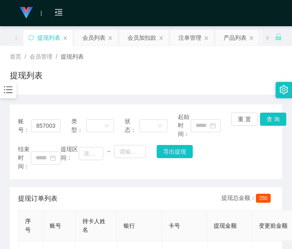
click at [38, 132] on div "账号： 85700378" at bounding box center [39, 126] width 43 height 26
click at [44, 122] on input "85700378" at bounding box center [46, 125] width 30 height 13
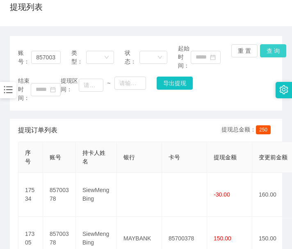
click at [266, 48] on button "查 询" at bounding box center [273, 50] width 26 height 13
click at [266, 48] on div "重 置 查 询" at bounding box center [252, 57] width 43 height 26
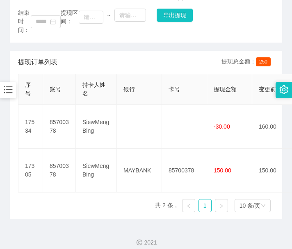
click at [76, 55] on div "提现订单列表 提现总金额： 250" at bounding box center [146, 62] width 256 height 23
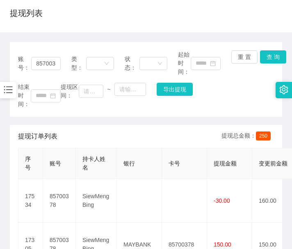
scroll to position [0, 0]
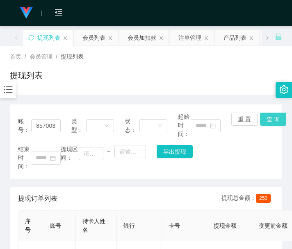
click at [266, 115] on button "查 询" at bounding box center [273, 119] width 26 height 13
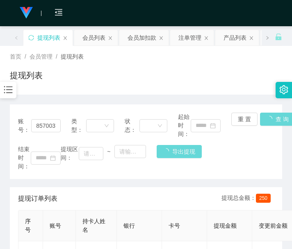
click at [266, 115] on div "重 置 查 询" at bounding box center [252, 126] width 43 height 26
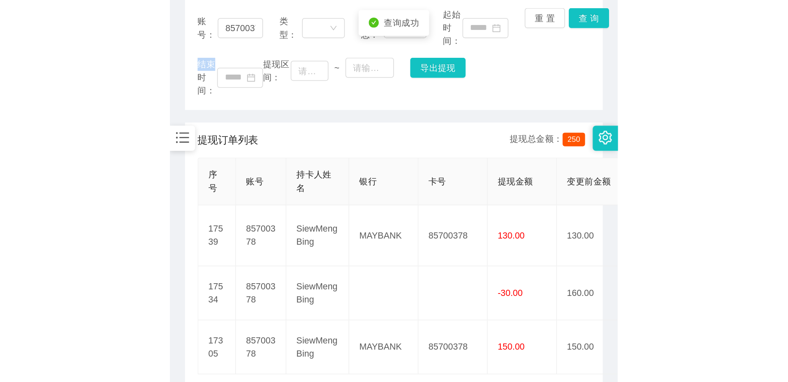
scroll to position [137, 0]
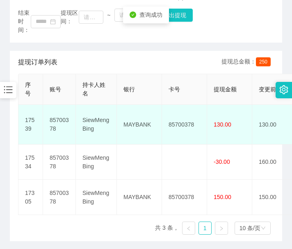
click at [171, 116] on td "85700378" at bounding box center [184, 125] width 45 height 40
copy td "85700378"
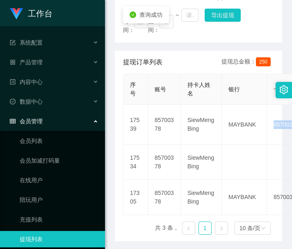
scroll to position [0, 0]
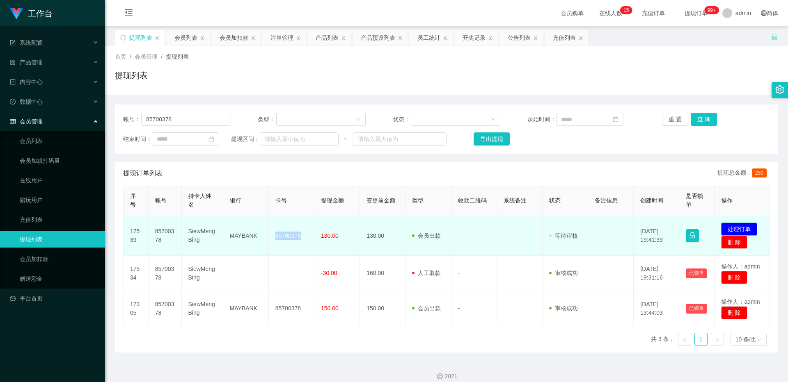
click at [292, 229] on button "处理订单" at bounding box center [739, 229] width 36 height 13
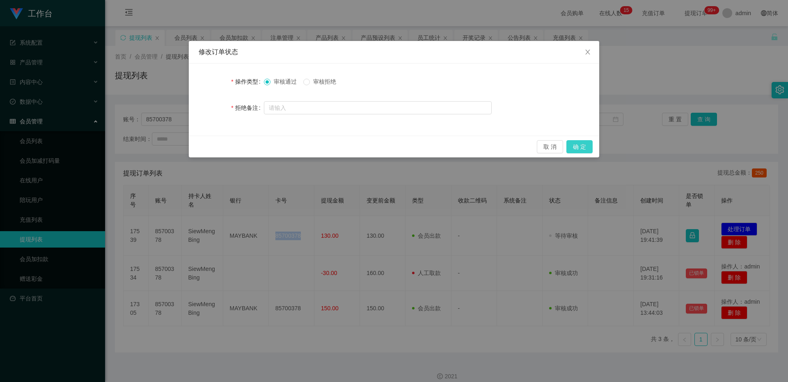
click at [292, 148] on button "确 定" at bounding box center [579, 146] width 26 height 13
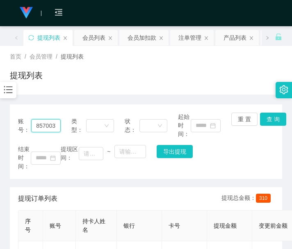
click at [42, 131] on input "85700378" at bounding box center [46, 125] width 30 height 13
paste input "[PERSON_NAME]"
click at [274, 119] on button "查 询" at bounding box center [273, 119] width 26 height 13
click at [274, 119] on div "账号： Jessi 类型： 状态： 起始时间： 重 置 查 询 结束时间： 提现区间： ~ 导出提现" at bounding box center [146, 142] width 272 height 75
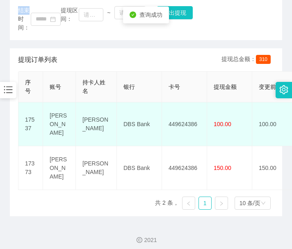
scroll to position [144, 0]
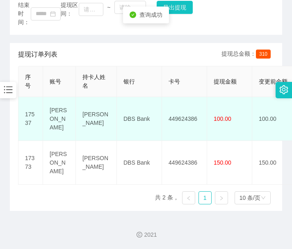
click at [188, 104] on td "449624386" at bounding box center [184, 119] width 45 height 44
copy td "449624386"
click at [188, 104] on td "449624386" at bounding box center [184, 119] width 45 height 44
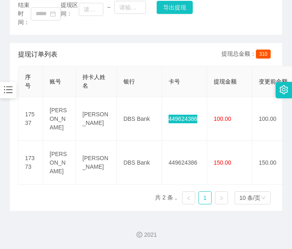
scroll to position [0, 0]
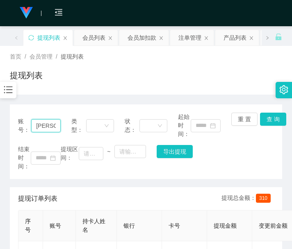
click at [46, 128] on input "[PERSON_NAME]" at bounding box center [46, 125] width 30 height 13
paste input "85700378"
type input "85700378"
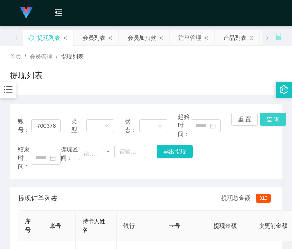
click at [264, 119] on button "查 询" at bounding box center [273, 119] width 26 height 13
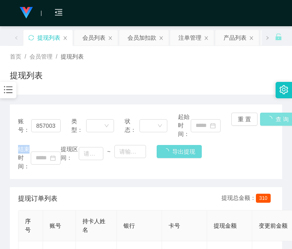
click at [264, 119] on div "重 置 查 询" at bounding box center [252, 126] width 43 height 26
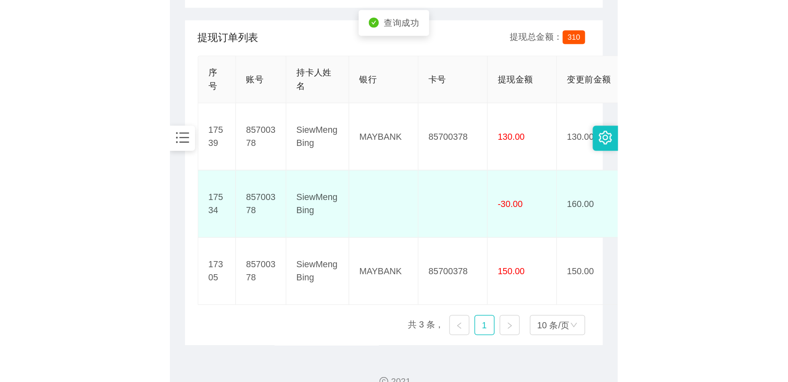
scroll to position [188, 0]
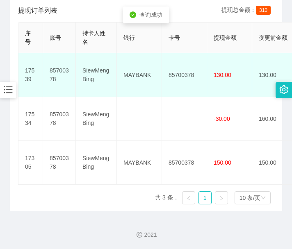
click at [183, 68] on td "85700378" at bounding box center [184, 75] width 45 height 44
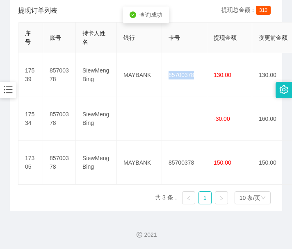
copy td "85700378"
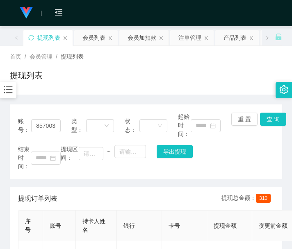
click at [45, 97] on div "账号： 85700378 类型： 状态： 起始时间： 重 置 查 询 结束时间： 提现区间： ~ 导出提现 提现订单列表 提现总金额： 310 序号 账号 持…" at bounding box center [146, 247] width 272 height 305
click at [137, 40] on div "会员加扣款" at bounding box center [142, 38] width 29 height 16
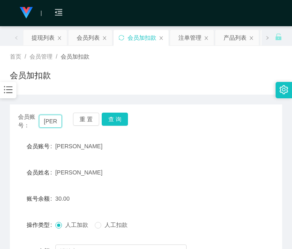
click at [46, 121] on input "[PERSON_NAME]" at bounding box center [50, 121] width 23 height 13
paste input "87126945"
click at [110, 121] on button "查 询" at bounding box center [115, 119] width 26 height 13
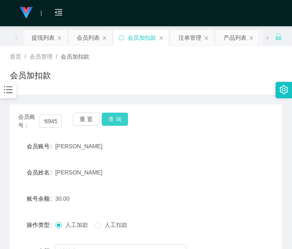
scroll to position [0, 0]
click at [110, 121] on div "重 置 查 询" at bounding box center [95, 121] width 44 height 17
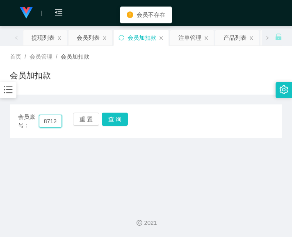
click at [53, 121] on input "87126945" at bounding box center [50, 121] width 23 height 13
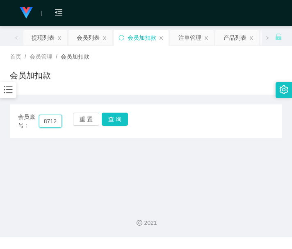
click at [48, 121] on input "87126945" at bounding box center [50, 121] width 23 height 13
click at [49, 121] on input "87126945" at bounding box center [50, 121] width 23 height 13
paste input "[PERSON_NAME]"
type input "[PERSON_NAME]"
click at [116, 120] on button "查 询" at bounding box center [115, 119] width 26 height 13
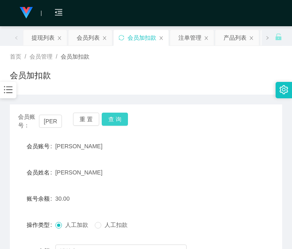
click at [116, 120] on div "会员账号： [PERSON_NAME] 重 置 查 询" at bounding box center [146, 121] width 272 height 17
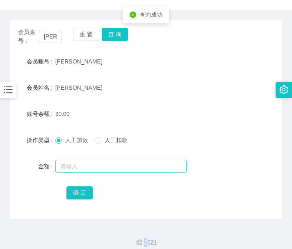
scroll to position [93, 0]
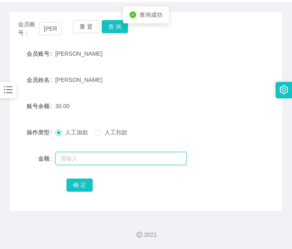
click at [91, 158] on input "text" at bounding box center [120, 158] width 131 height 13
type input "96"
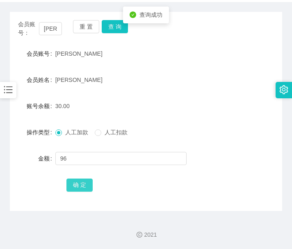
click at [82, 186] on button "确 定" at bounding box center [79, 185] width 26 height 13
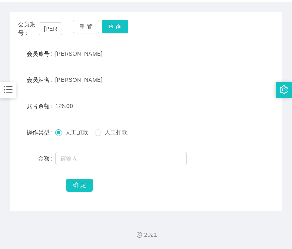
click at [79, 67] on form "会员账号 Jessi 会员姓名 [PERSON_NAME] 账号余额 126.00 操作类型 人工加款 人工扣款 金额 确 定" at bounding box center [146, 120] width 272 height 148
click at [118, 29] on button "查 询" at bounding box center [115, 26] width 26 height 13
click at [118, 29] on div "会员账号： [PERSON_NAME] 重 置 查 询" at bounding box center [146, 28] width 272 height 17
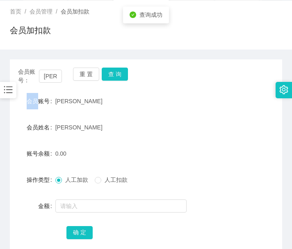
scroll to position [0, 0]
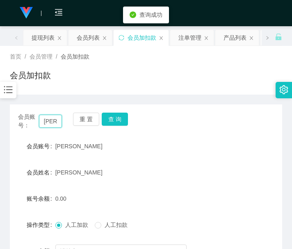
click at [47, 124] on input "[PERSON_NAME]" at bounding box center [50, 121] width 23 height 13
drag, startPoint x: 45, startPoint y: 37, endPoint x: 49, endPoint y: 44, distance: 9.0
click at [45, 37] on div "提现列表" at bounding box center [43, 38] width 23 height 16
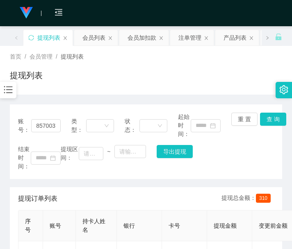
click at [64, 128] on div "账号： 85700378 类型： 状态： 起始时间： 重 置 查 询" at bounding box center [146, 126] width 256 height 26
click at [51, 125] on input "85700378" at bounding box center [46, 125] width 30 height 13
paste input "[PERSON_NAME]"
type input "[PERSON_NAME]"
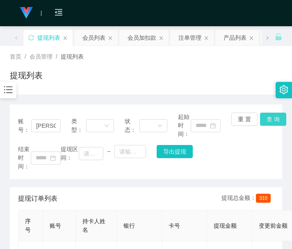
click at [267, 116] on button "查 询" at bounding box center [273, 119] width 26 height 13
click at [267, 116] on div "重 置 查 询" at bounding box center [252, 126] width 43 height 26
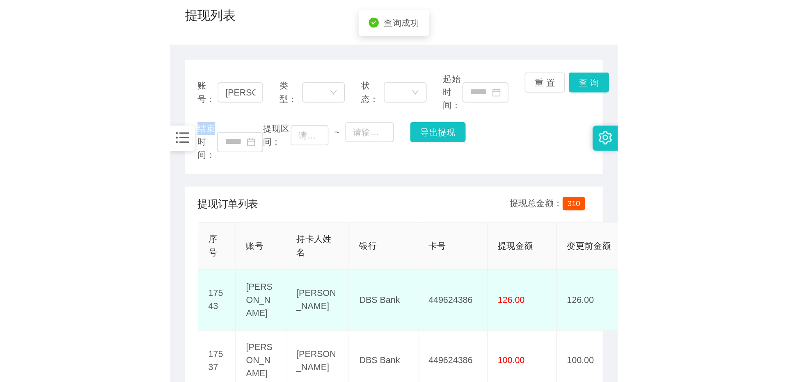
scroll to position [137, 0]
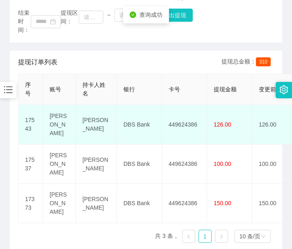
click at [187, 116] on td "449624386" at bounding box center [184, 125] width 45 height 40
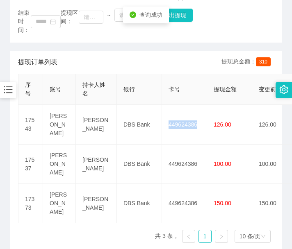
drag, startPoint x: 187, startPoint y: 116, endPoint x: 232, endPoint y: 87, distance: 54.5
click at [187, 116] on td "449624386" at bounding box center [184, 125] width 45 height 40
copy td "449624386"
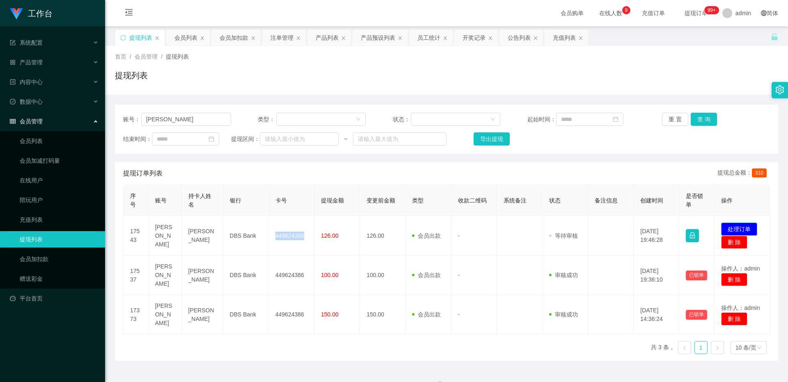
click at [292, 225] on button "处理订单" at bounding box center [739, 229] width 36 height 13
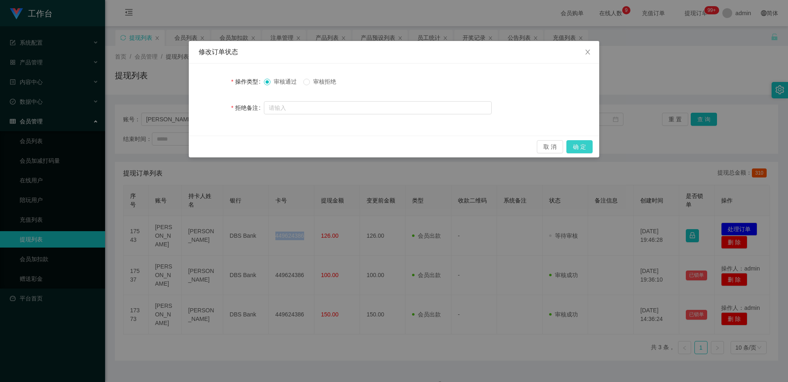
click at [292, 146] on button "确 定" at bounding box center [579, 146] width 26 height 13
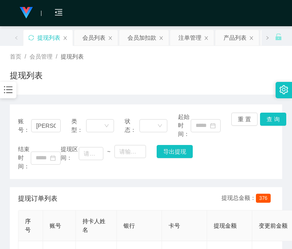
click at [52, 103] on div "账号： Jessi 类型： 状态： 起始时间： 重 置 查 询 结束时间： 提现区间： ~ 导出提现 提现订单列表 提现总金额： 376 序号 账号 持卡人姓…" at bounding box center [146, 247] width 272 height 305
click at [146, 39] on div "会员加扣款" at bounding box center [142, 38] width 29 height 16
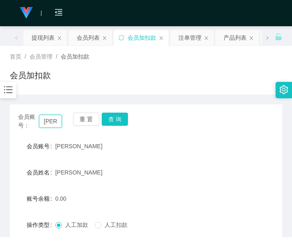
click at [48, 120] on input "[PERSON_NAME]" at bounding box center [50, 121] width 23 height 13
paste input "Starkong"
click at [121, 117] on button "查 询" at bounding box center [115, 119] width 26 height 13
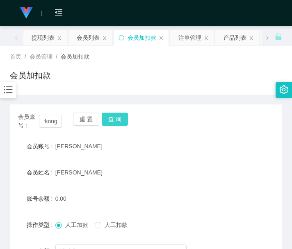
scroll to position [0, 0]
click at [121, 117] on div "会员账号： Starkong 重 置 查 询" at bounding box center [146, 121] width 272 height 17
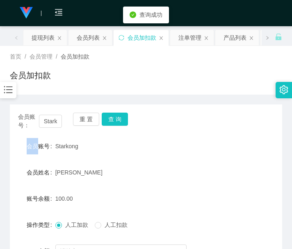
scroll to position [69, 0]
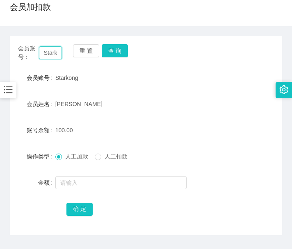
click at [53, 56] on input "Starkong" at bounding box center [50, 52] width 23 height 13
paste input "Yoyo888"
type input "Yoyo888"
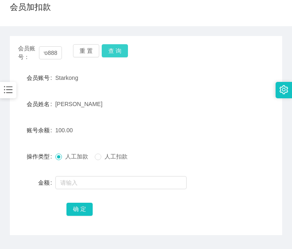
click at [119, 52] on button "查 询" at bounding box center [115, 50] width 26 height 13
click at [119, 52] on div "会员账号： Yoyo888 重 置 查 询" at bounding box center [146, 52] width 272 height 17
click at [46, 57] on input "Yoyo888" at bounding box center [50, 52] width 23 height 13
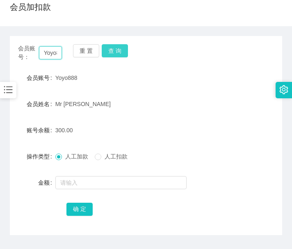
scroll to position [0, 9]
click at [111, 55] on button "查 询" at bounding box center [115, 50] width 26 height 13
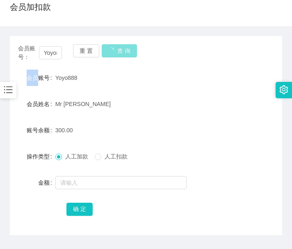
click at [111, 55] on div "重 置 查 询" at bounding box center [95, 52] width 44 height 17
click at [25, 30] on div "会员账号： Yoyo888 重 置 查 询 会员账号 Yoyo888 会员姓名 Mr [PERSON_NAME] 账号余额 210.00 操作类型 人工加款 …" at bounding box center [146, 130] width 272 height 209
click at [111, 45] on button "查 询" at bounding box center [115, 50] width 26 height 13
click at [111, 45] on div "重 置 查 询" at bounding box center [95, 52] width 44 height 17
drag, startPoint x: 36, startPoint y: 148, endPoint x: 57, endPoint y: 104, distance: 49.0
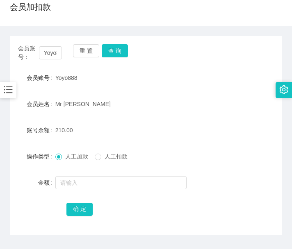
click at [35, 148] on form "会员账号 Yoyo888 会员姓名 Mr [PERSON_NAME] 账号余额 210.00 操作类型 人工加款 人工扣款 金额 确 定" at bounding box center [146, 144] width 272 height 148
click at [105, 57] on button "查 询" at bounding box center [115, 50] width 26 height 13
click at [105, 57] on div "重 置 查 询" at bounding box center [95, 52] width 44 height 17
click at [105, 57] on button "查 询" at bounding box center [115, 50] width 26 height 13
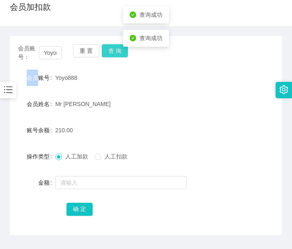
click at [105, 57] on button "查 询" at bounding box center [115, 50] width 26 height 13
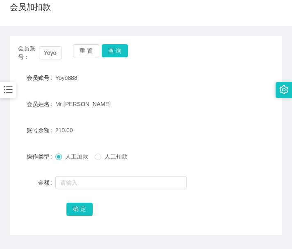
click at [35, 52] on span "会员账号：" at bounding box center [28, 52] width 21 height 17
click at [56, 51] on input "Yoyo888" at bounding box center [50, 52] width 23 height 13
click at [79, 49] on button "重 置" at bounding box center [86, 50] width 26 height 13
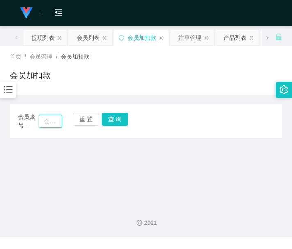
click at [51, 121] on input "text" at bounding box center [50, 121] width 23 height 13
paste input "Yoyo888"
type input "Yoyo888"
click at [120, 120] on button "查 询" at bounding box center [115, 119] width 26 height 13
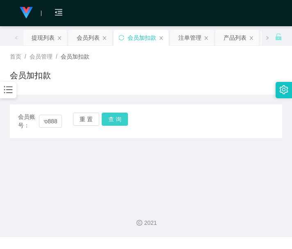
scroll to position [0, 0]
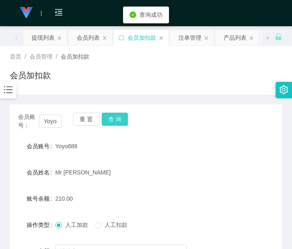
click at [120, 120] on div "会员账号： Yoyo888 重 置 查 询" at bounding box center [146, 121] width 272 height 17
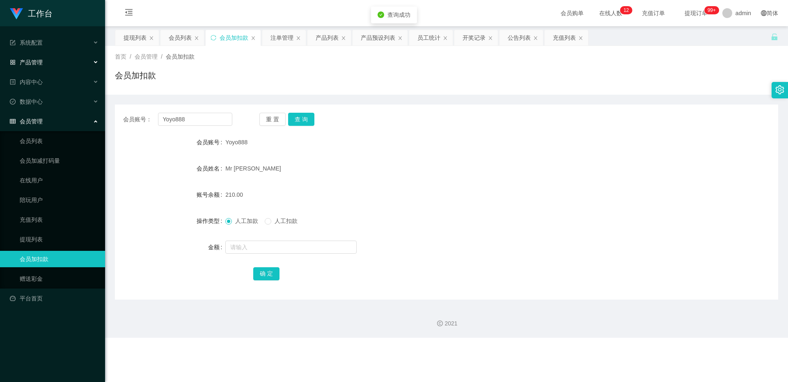
click at [50, 66] on div "产品管理" at bounding box center [52, 62] width 105 height 16
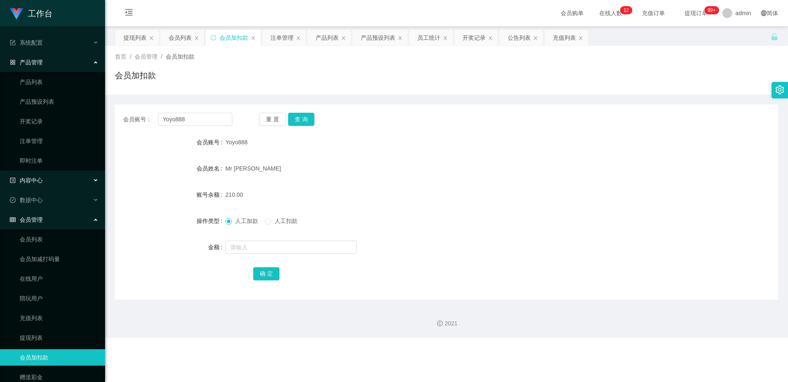
click at [33, 178] on span "内容中心" at bounding box center [26, 180] width 33 height 7
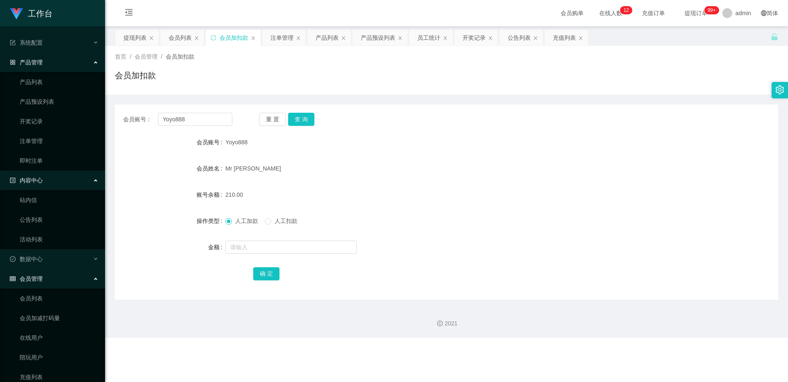
click at [50, 181] on div "内容中心" at bounding box center [52, 180] width 105 height 16
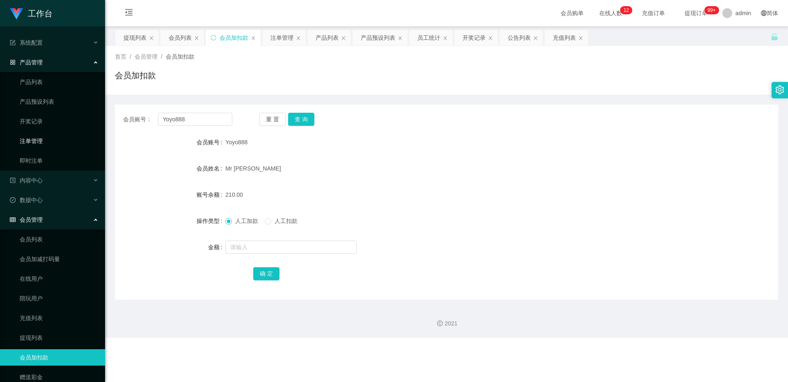
click at [42, 137] on link "注单管理" at bounding box center [59, 141] width 79 height 16
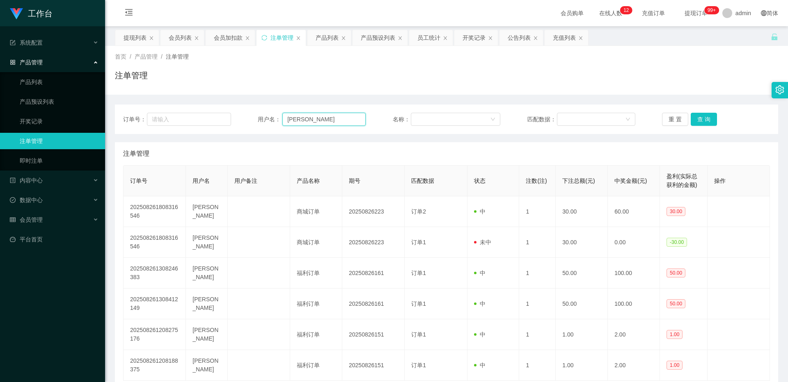
click at [292, 123] on input "[PERSON_NAME]" at bounding box center [323, 119] width 83 height 13
paste input "Yoyo888"
type input "Yoyo888"
click at [292, 118] on button "查 询" at bounding box center [703, 119] width 26 height 13
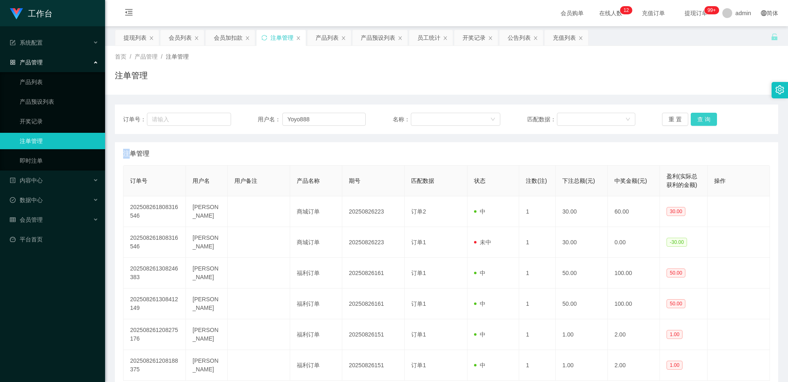
click at [292, 118] on div "重 置 查 询" at bounding box center [716, 119] width 108 height 13
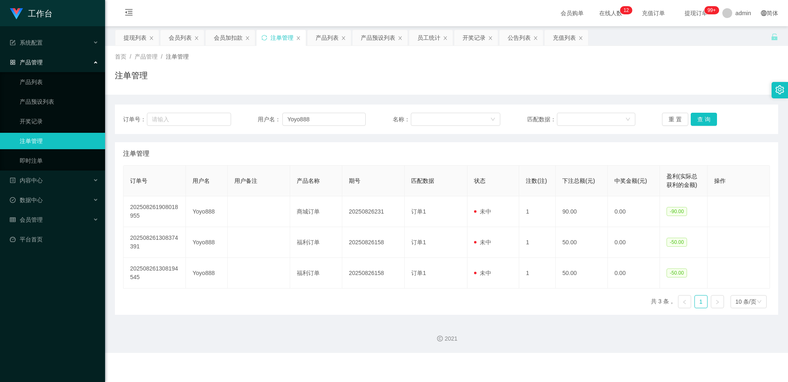
click at [65, 68] on div "产品管理" at bounding box center [52, 62] width 105 height 16
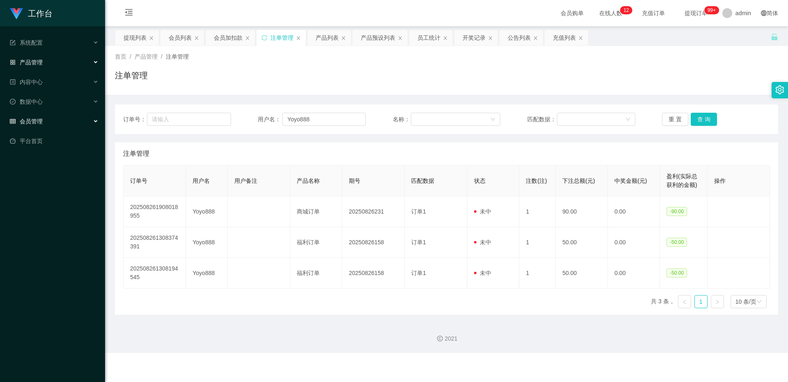
click at [45, 121] on div "会员管理" at bounding box center [52, 121] width 105 height 16
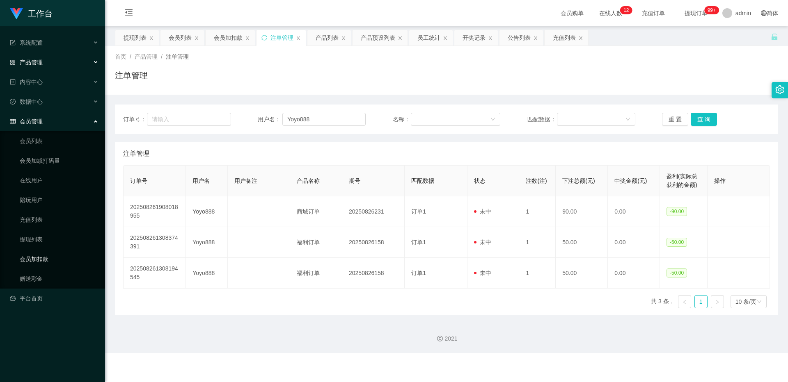
click at [29, 249] on link "会员加扣款" at bounding box center [59, 259] width 79 height 16
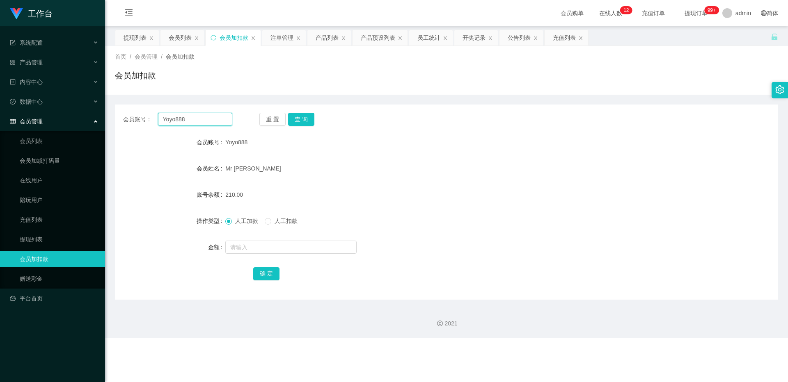
click at [203, 121] on input "Yoyo888" at bounding box center [195, 119] width 74 height 13
click at [292, 117] on button "查 询" at bounding box center [301, 119] width 26 height 13
click at [292, 117] on div "重 置 查 询" at bounding box center [313, 119] width 109 height 13
click at [252, 249] on input "text" at bounding box center [290, 247] width 131 height 13
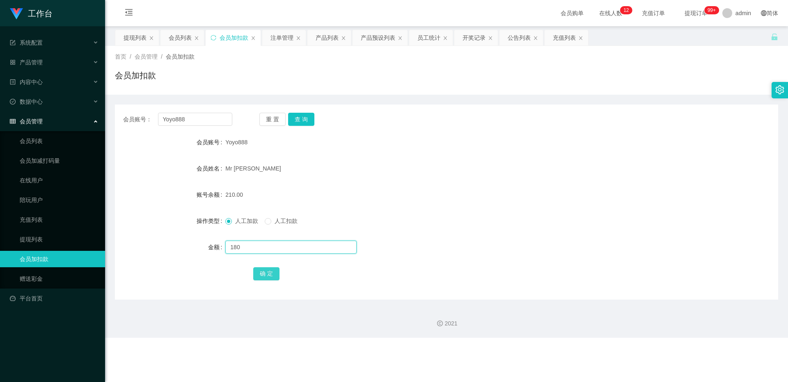
type input "180"
click at [260, 249] on button "确 定" at bounding box center [266, 273] width 26 height 13
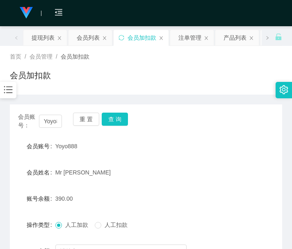
click at [37, 104] on div "会员账号： Yoyo888 重 置 查 询 会员账号 Yoyo888 会员姓名 Mr [PERSON_NAME] 账号余额 390.00 操作类型 人工加款 …" at bounding box center [146, 199] width 272 height 209
click at [51, 119] on input "Yoyo888" at bounding box center [50, 121] width 23 height 13
click at [127, 121] on button "查 询" at bounding box center [115, 119] width 26 height 13
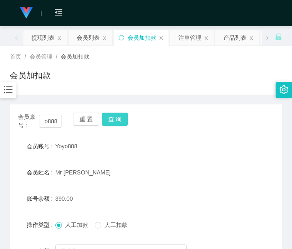
scroll to position [0, 0]
click at [127, 121] on button "查 询" at bounding box center [119, 119] width 35 height 13
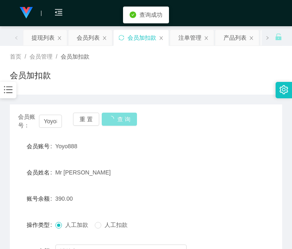
click at [127, 121] on button "查 询" at bounding box center [119, 119] width 35 height 13
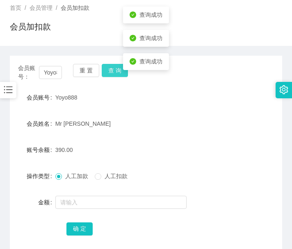
scroll to position [69, 0]
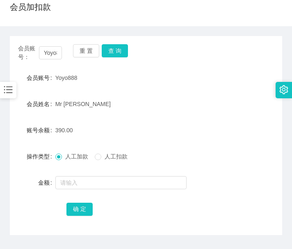
drag, startPoint x: 16, startPoint y: 60, endPoint x: 71, endPoint y: 54, distance: 55.7
click at [16, 60] on div "会员账号： Yoyo888 重 置 查 询" at bounding box center [146, 52] width 272 height 17
click at [104, 53] on button "查 询" at bounding box center [115, 50] width 26 height 13
click at [104, 53] on button "查 询" at bounding box center [119, 50] width 35 height 13
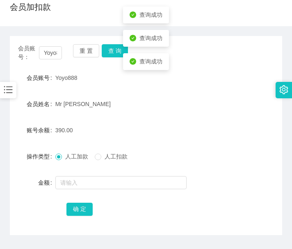
drag, startPoint x: 35, startPoint y: 80, endPoint x: 60, endPoint y: 66, distance: 28.4
click at [35, 80] on label "会员账号" at bounding box center [41, 78] width 29 height 7
click at [117, 53] on button "查 询" at bounding box center [115, 50] width 26 height 13
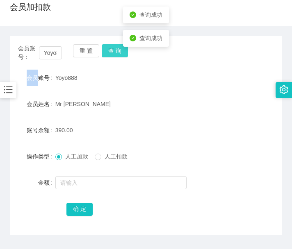
click at [117, 53] on div "会员账号： Yoyo888 重 置 查 询" at bounding box center [146, 52] width 272 height 17
click at [117, 53] on button "查 询" at bounding box center [115, 50] width 26 height 13
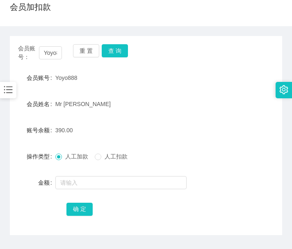
click at [26, 37] on div "会员账号： Yoyo888 重 置 查 询 会员账号 Yoyo888 会员姓名 Mr [PERSON_NAME] 账号余额 390.00 操作类型 人工加款 …" at bounding box center [146, 135] width 272 height 199
click at [119, 46] on button "查 询" at bounding box center [115, 50] width 26 height 13
click at [119, 46] on div "会员账号： Yoyo888 重 置 查 询" at bounding box center [146, 52] width 272 height 17
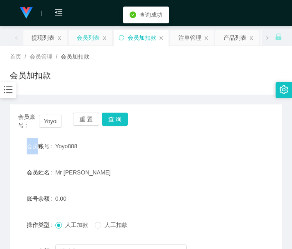
click at [82, 39] on div "会员列表" at bounding box center [88, 38] width 23 height 16
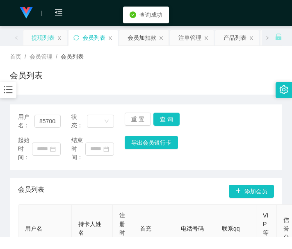
drag, startPoint x: 36, startPoint y: 41, endPoint x: 42, endPoint y: 41, distance: 5.8
click at [36, 41] on div "提现列表" at bounding box center [43, 38] width 23 height 16
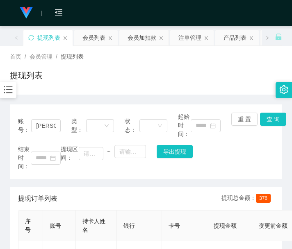
click at [27, 124] on span "账号：" at bounding box center [24, 125] width 13 height 17
click at [45, 126] on input "[PERSON_NAME]" at bounding box center [46, 125] width 30 height 13
paste input "Yoyo888"
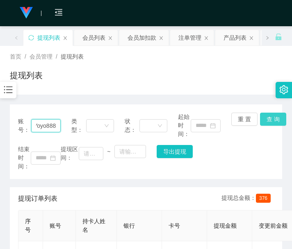
type input "Yoyo888"
click at [280, 119] on button "查 询" at bounding box center [273, 119] width 26 height 13
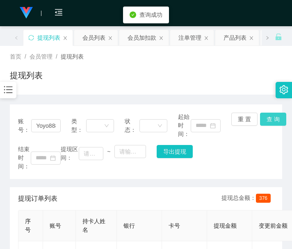
click at [279, 120] on button "查 询" at bounding box center [273, 119] width 26 height 13
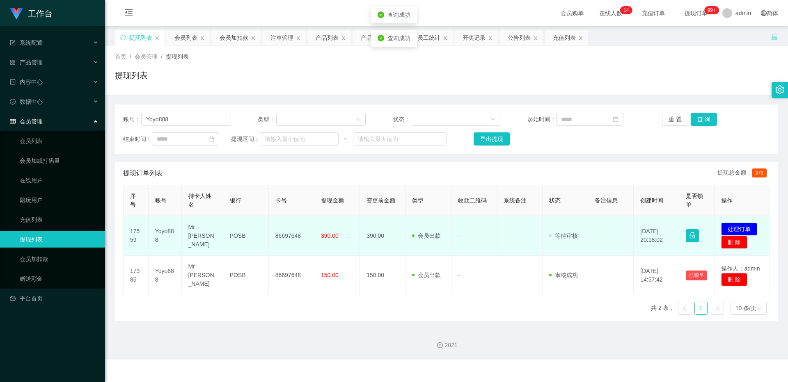
click at [292, 224] on td "86697648" at bounding box center [292, 236] width 46 height 40
click at [281, 226] on td "86697648" at bounding box center [292, 236] width 46 height 40
copy td "86697648"
drag, startPoint x: 281, startPoint y: 226, endPoint x: 566, endPoint y: 224, distance: 285.5
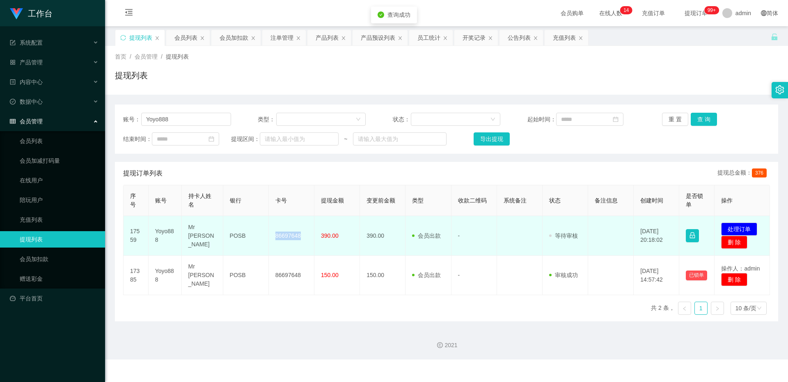
click at [281, 226] on td "86697648" at bounding box center [292, 236] width 46 height 40
click at [292, 230] on button "处理订单" at bounding box center [739, 229] width 36 height 13
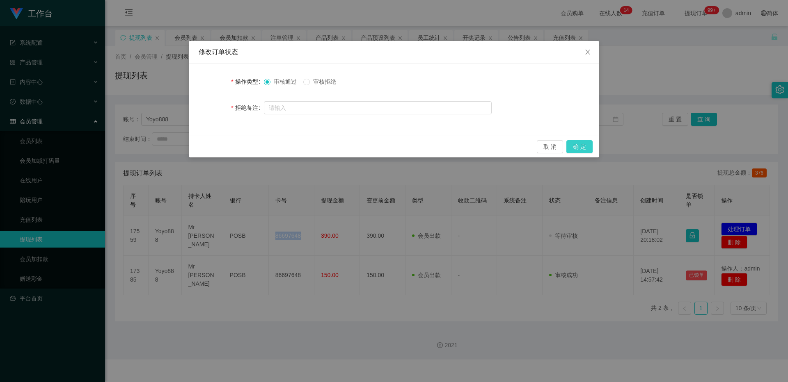
click at [292, 148] on button "确 定" at bounding box center [579, 146] width 26 height 13
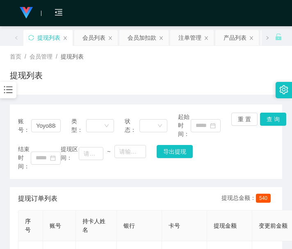
click at [23, 114] on div "账号： Yoyo888" at bounding box center [39, 126] width 43 height 26
click at [144, 40] on div "会员加扣款" at bounding box center [142, 38] width 29 height 16
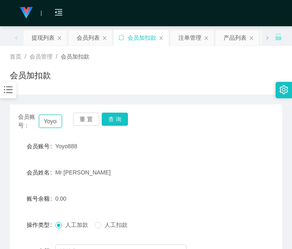
click at [54, 123] on input "Yoyo888" at bounding box center [50, 121] width 23 height 13
paste input "Starkong"
type input "Starkong"
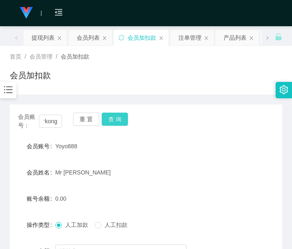
click at [120, 124] on button "查 询" at bounding box center [115, 119] width 26 height 13
click at [120, 124] on div "会员账号： Starkong 重 置 查 询" at bounding box center [146, 121] width 272 height 17
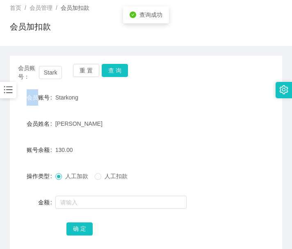
scroll to position [69, 0]
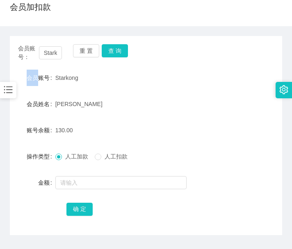
drag, startPoint x: 28, startPoint y: 166, endPoint x: 57, endPoint y: 141, distance: 37.5
click at [28, 166] on form "会员账号 Starkong 会员姓名 [PERSON_NAME] 账号余额 130.00 操作类型 人工加款 人工扣款 金额 确 定" at bounding box center [146, 144] width 272 height 148
click at [121, 57] on div "会员账号： Starkong 重 置 查 询" at bounding box center [146, 52] width 272 height 17
click at [123, 49] on button "查 询" at bounding box center [115, 50] width 26 height 13
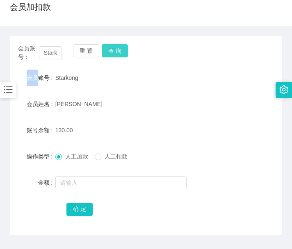
click at [123, 49] on div "会员账号： Starkong 重 置 查 询" at bounding box center [146, 52] width 272 height 17
click at [123, 49] on button "查 询" at bounding box center [115, 50] width 26 height 13
click at [35, 82] on div "会员账号" at bounding box center [33, 78] width 46 height 16
click at [116, 51] on button "查 询" at bounding box center [115, 50] width 26 height 13
click at [116, 51] on div "会员账号： Starkong 重 置 查 询" at bounding box center [146, 52] width 272 height 17
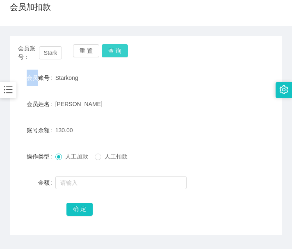
click at [116, 51] on button "查 询" at bounding box center [115, 50] width 26 height 13
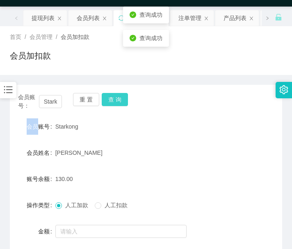
scroll to position [0, 0]
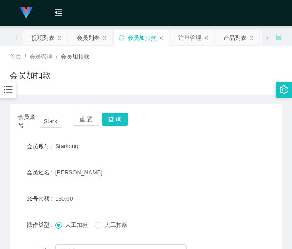
click at [39, 92] on div "首页 / 会员管理 / 会员加扣款 / 会员加扣款" at bounding box center [146, 70] width 292 height 49
click at [41, 39] on div "提现列表" at bounding box center [43, 38] width 23 height 16
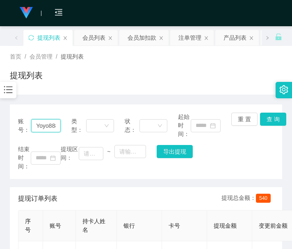
click at [50, 124] on input "Yoyo888" at bounding box center [46, 125] width 30 height 13
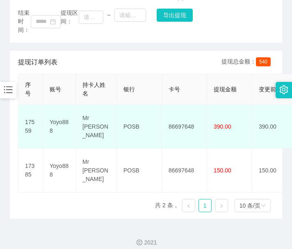
click at [92, 119] on td "Mr [PERSON_NAME]" at bounding box center [96, 127] width 41 height 44
copy td "Loo"
click at [95, 118] on td "Mr [PERSON_NAME]" at bounding box center [96, 127] width 41 height 44
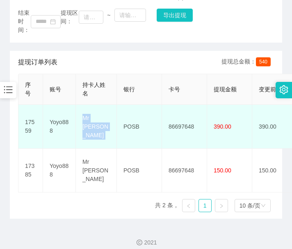
click at [95, 118] on td "Mr [PERSON_NAME]" at bounding box center [96, 127] width 41 height 44
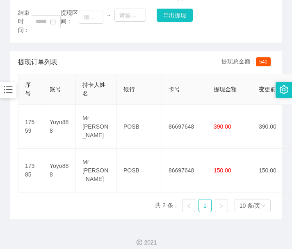
click at [33, 55] on div "提现订单列表 提现总金额： 540" at bounding box center [146, 62] width 256 height 23
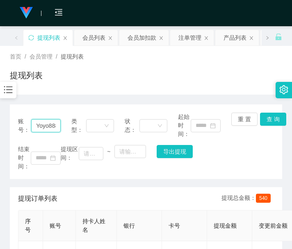
click at [46, 124] on input "Yoyo888" at bounding box center [46, 125] width 30 height 13
paste input "Starkong"
type input "Starkong"
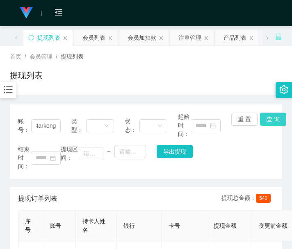
click at [277, 118] on button "查 询" at bounding box center [273, 119] width 26 height 13
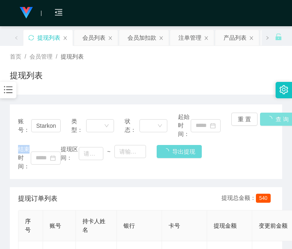
click at [277, 118] on div "账号： Starkong 类型： 状态： 起始时间： 重 置 查 询 结束时间： 提现区间： ~ 导出提现" at bounding box center [146, 142] width 272 height 75
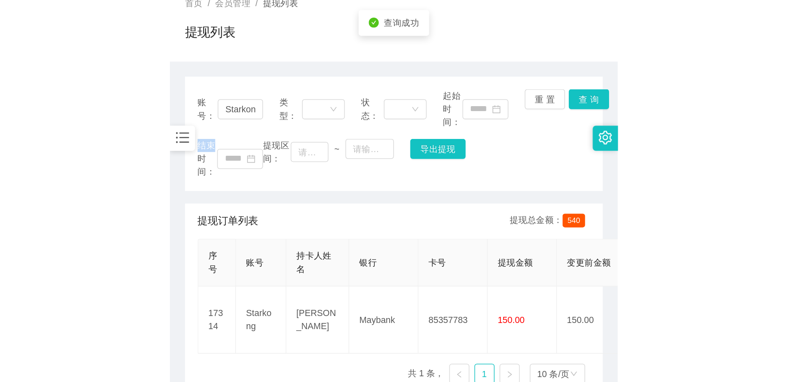
scroll to position [100, 0]
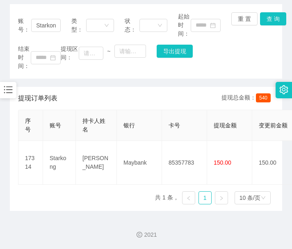
click at [32, 93] on div "提现订单列表 提现总金额： 540" at bounding box center [146, 98] width 256 height 23
click at [270, 19] on button "查 询" at bounding box center [273, 18] width 26 height 13
click at [270, 19] on div "账号： Starkong 类型： 状态： 起始时间： 重 置 查 询 结束时间： 提现区间： ~ 导出提现" at bounding box center [146, 41] width 272 height 75
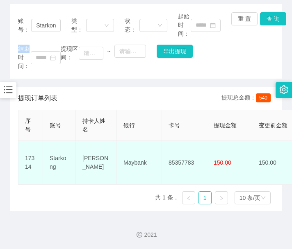
click at [35, 142] on td "17314" at bounding box center [30, 163] width 25 height 44
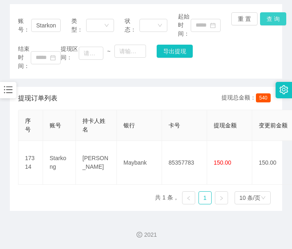
click at [271, 16] on button "查 询" at bounding box center [273, 18] width 26 height 13
click at [271, 16] on div "账号： Starkong 类型： 状态： 起始时间： 重 置 查 询 结束时间： 提现区间： ~ 导出提现" at bounding box center [146, 41] width 272 height 75
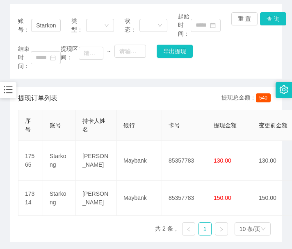
click at [33, 96] on span "提现订单列表" at bounding box center [37, 99] width 39 height 10
click at [273, 16] on button "查 询" at bounding box center [273, 18] width 26 height 13
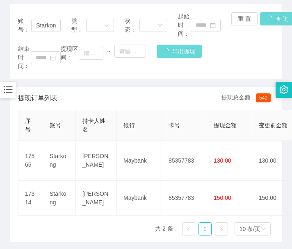
click at [273, 16] on div "账号： Starkong 类型： 状态： 起始时间： 重 置 查 询 结束时间： 提现区间： ~ 导出提现" at bounding box center [146, 41] width 272 height 75
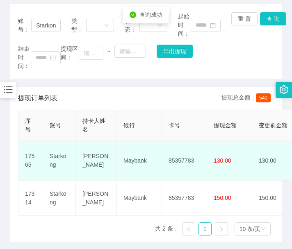
click at [189, 148] on td "85357783" at bounding box center [184, 161] width 45 height 40
click at [188, 148] on td "85357783" at bounding box center [184, 161] width 45 height 40
copy td "85357783"
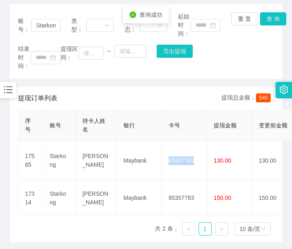
scroll to position [0, 0]
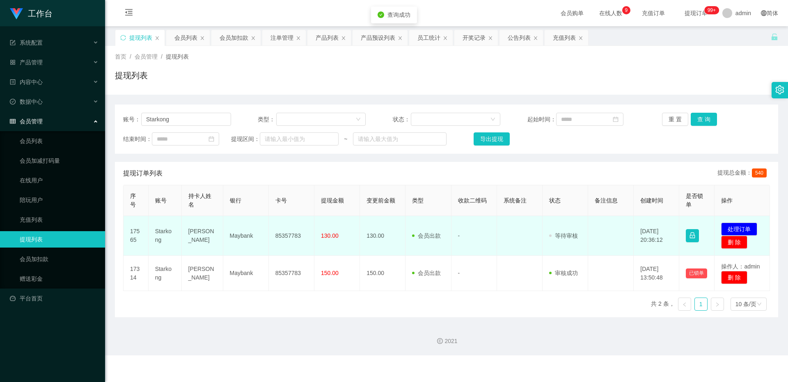
click at [292, 228] on td "发起代付 处理订单 删 除" at bounding box center [741, 236] width 55 height 40
click at [292, 228] on button "处理订单" at bounding box center [739, 229] width 36 height 13
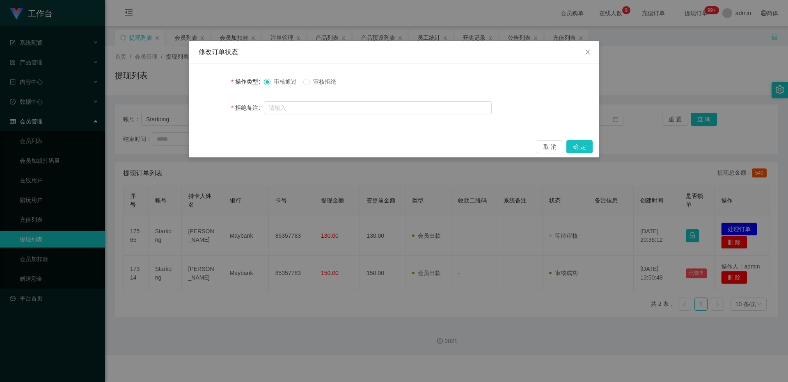
click at [292, 150] on div "取 消 确 定" at bounding box center [394, 147] width 410 height 22
click at [292, 149] on button "确 定" at bounding box center [579, 146] width 26 height 13
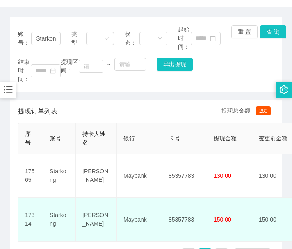
scroll to position [137, 0]
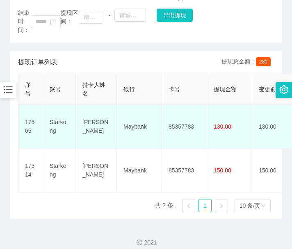
click at [128, 116] on td "Maybank" at bounding box center [139, 127] width 45 height 44
copy td "Maybank"
click at [104, 113] on td "[PERSON_NAME]" at bounding box center [96, 127] width 41 height 44
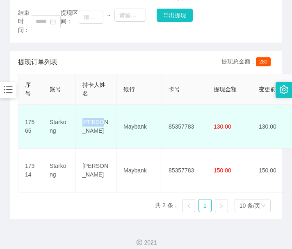
click at [104, 113] on td "[PERSON_NAME]" at bounding box center [96, 127] width 41 height 44
